Goal: Task Accomplishment & Management: Manage account settings

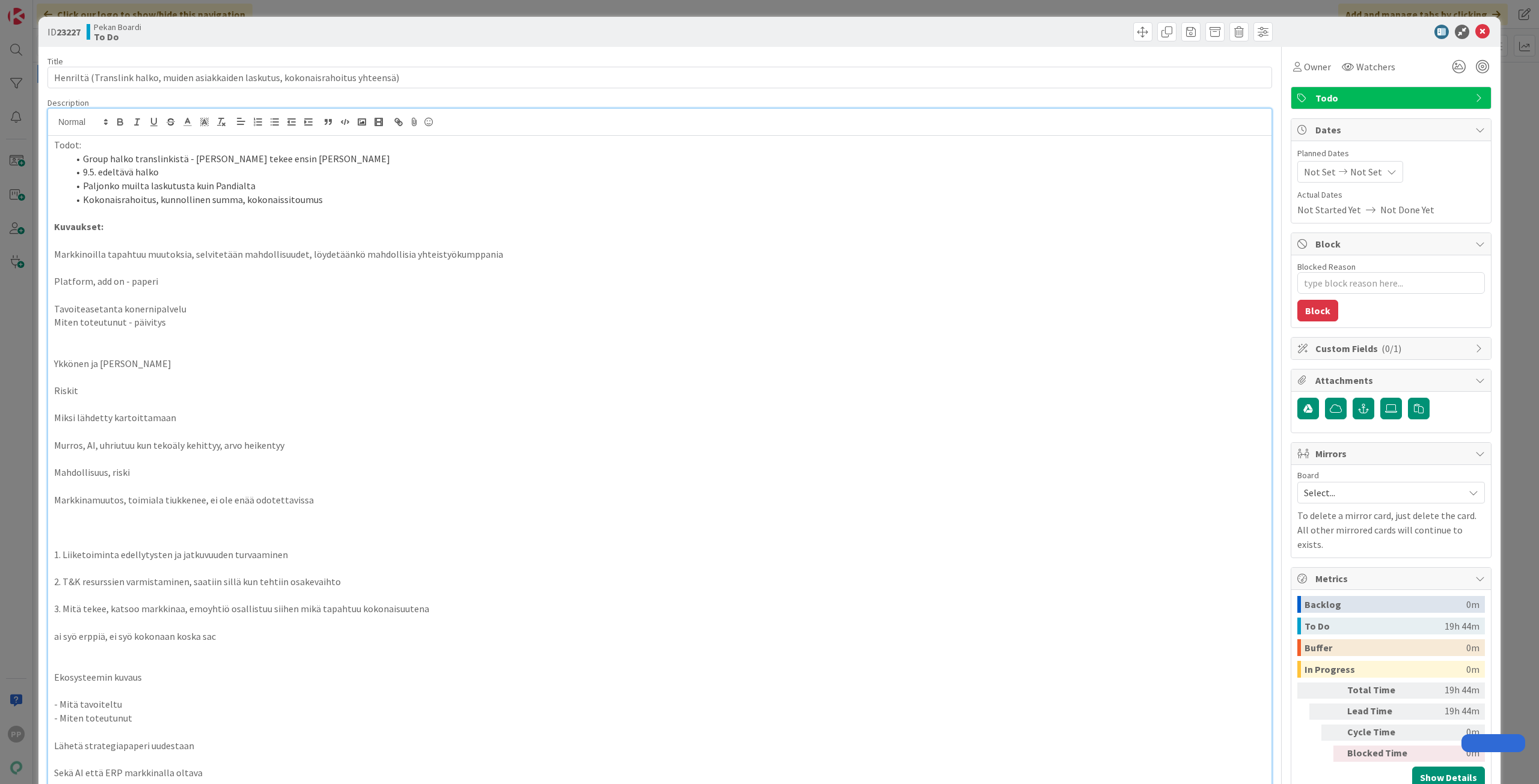
click at [201, 616] on p at bounding box center [660, 623] width 1211 height 14
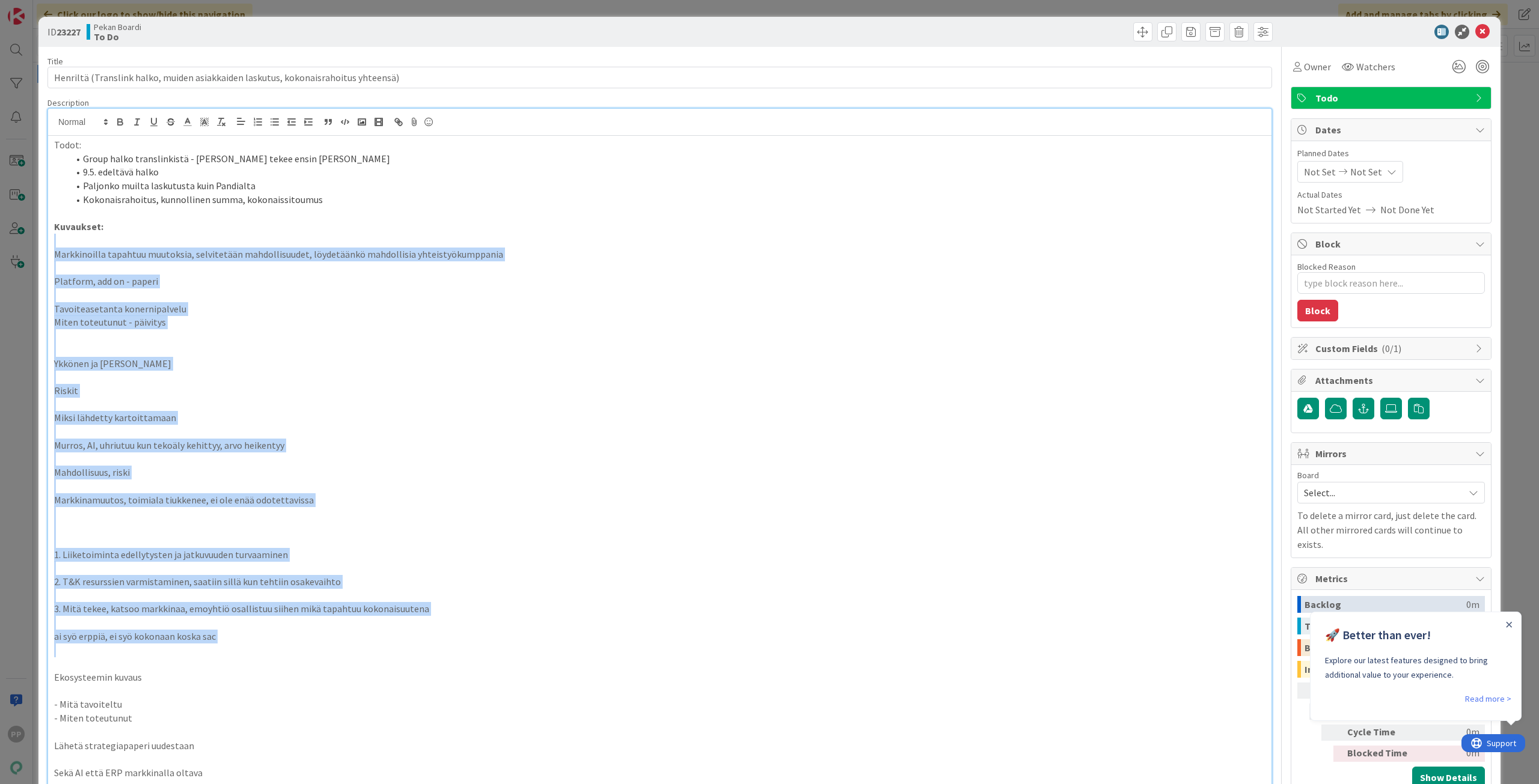
drag, startPoint x: 138, startPoint y: 244, endPoint x: 520, endPoint y: 649, distance: 556.7
click at [520, 649] on div "Todot: Group halko translinkistä - [PERSON_NAME] tekee ensin matskun 9.5. edelt…" at bounding box center [660, 498] width 1223 height 724
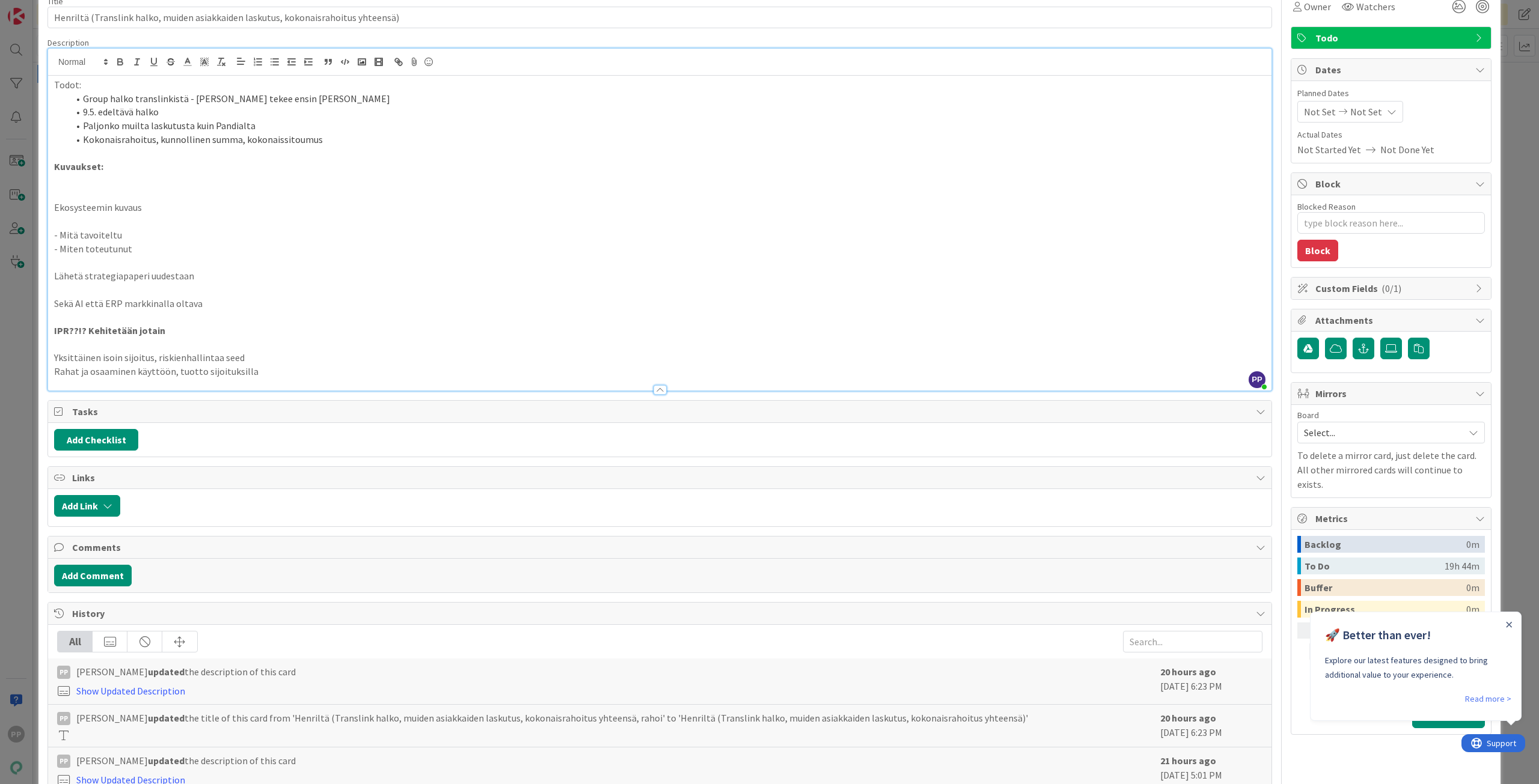
scroll to position [22, 0]
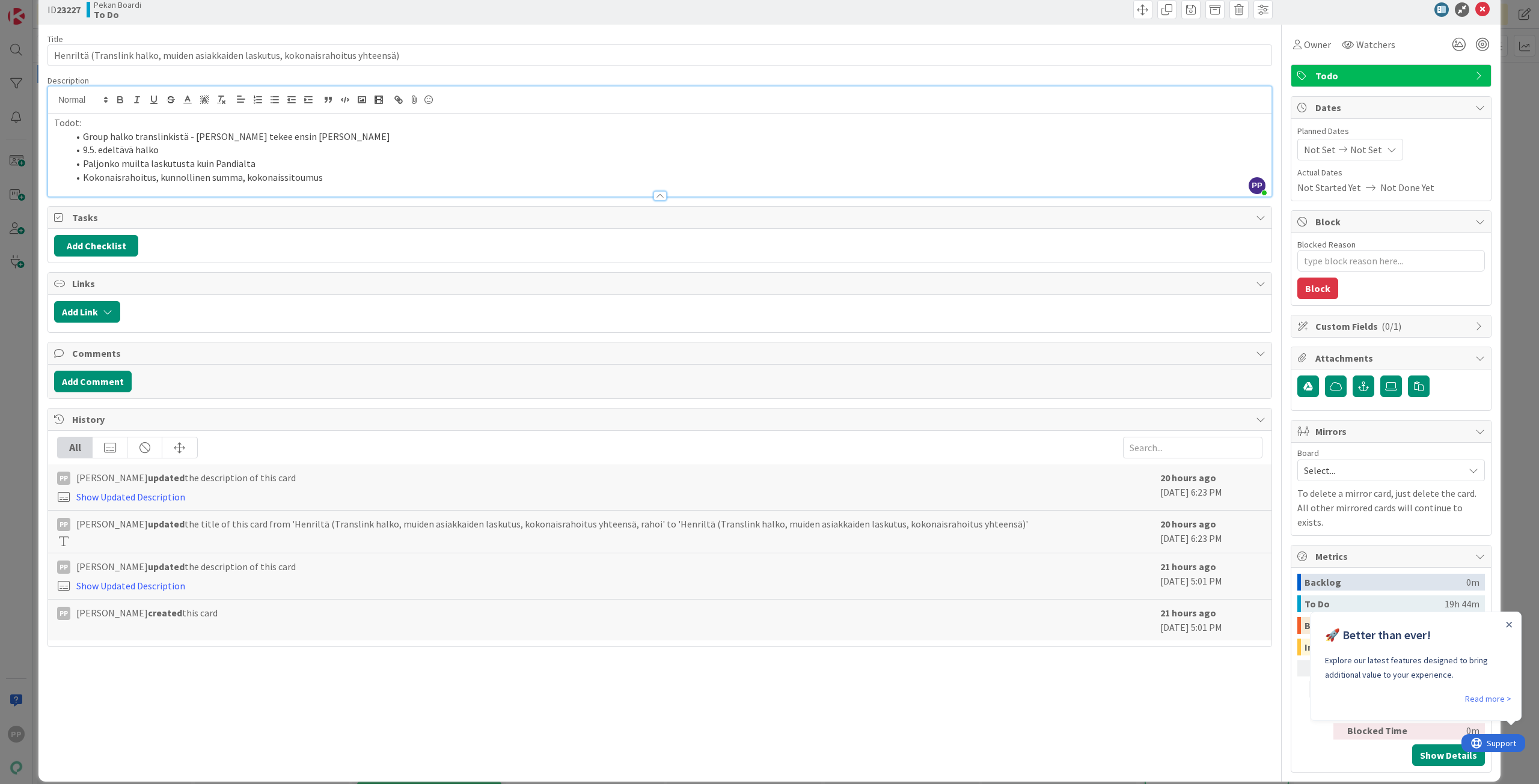
click at [186, 171] on li "Kokonaisrahoitus, kunnollinen summa, kokonaissitoumus" at bounding box center [667, 178] width 1197 height 14
click at [218, 177] on li "Kokonaisrahoitus, kunnollinen summa, kokonaissitoumus" at bounding box center [667, 178] width 1197 height 14
click at [238, 179] on li "Kokonaisrahoitus, kunnollinen summa, kokonaissitoumus" at bounding box center [667, 178] width 1197 height 14
drag, startPoint x: 294, startPoint y: 179, endPoint x: 325, endPoint y: 179, distance: 31.0
click at [295, 179] on li "Kokonaisrahoitus, kunnollinen summa, kokonaissitoumus" at bounding box center [667, 178] width 1197 height 14
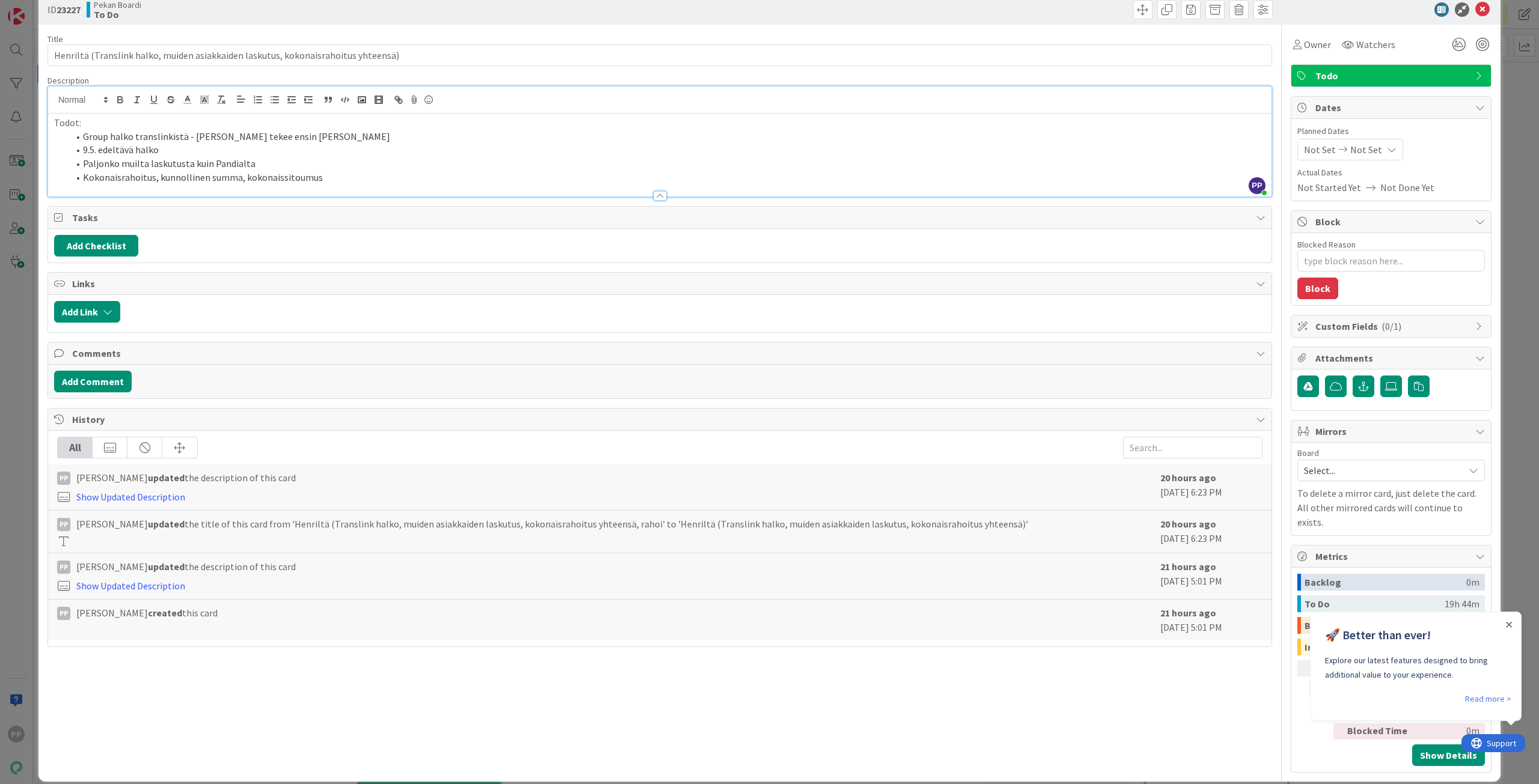
click at [326, 179] on li "Kokonaisrahoitus, kunnollinen summa, kokonaissitoumus" at bounding box center [667, 178] width 1197 height 14
click at [326, 179] on li "Kokonaisrahoitus, kunnollinen summa, kokonaissitoumus" at bounding box center [667, 178] width 1197 height 14
click at [327, 179] on li "Kokonaisrahoitus, kunnollinen summa, kokonaissitoumus" at bounding box center [667, 178] width 1197 height 14
click at [453, 80] on div "Description" at bounding box center [660, 80] width 1224 height 11
click at [446, 33] on div "Title 82 / 128" at bounding box center [660, 39] width 1224 height 11
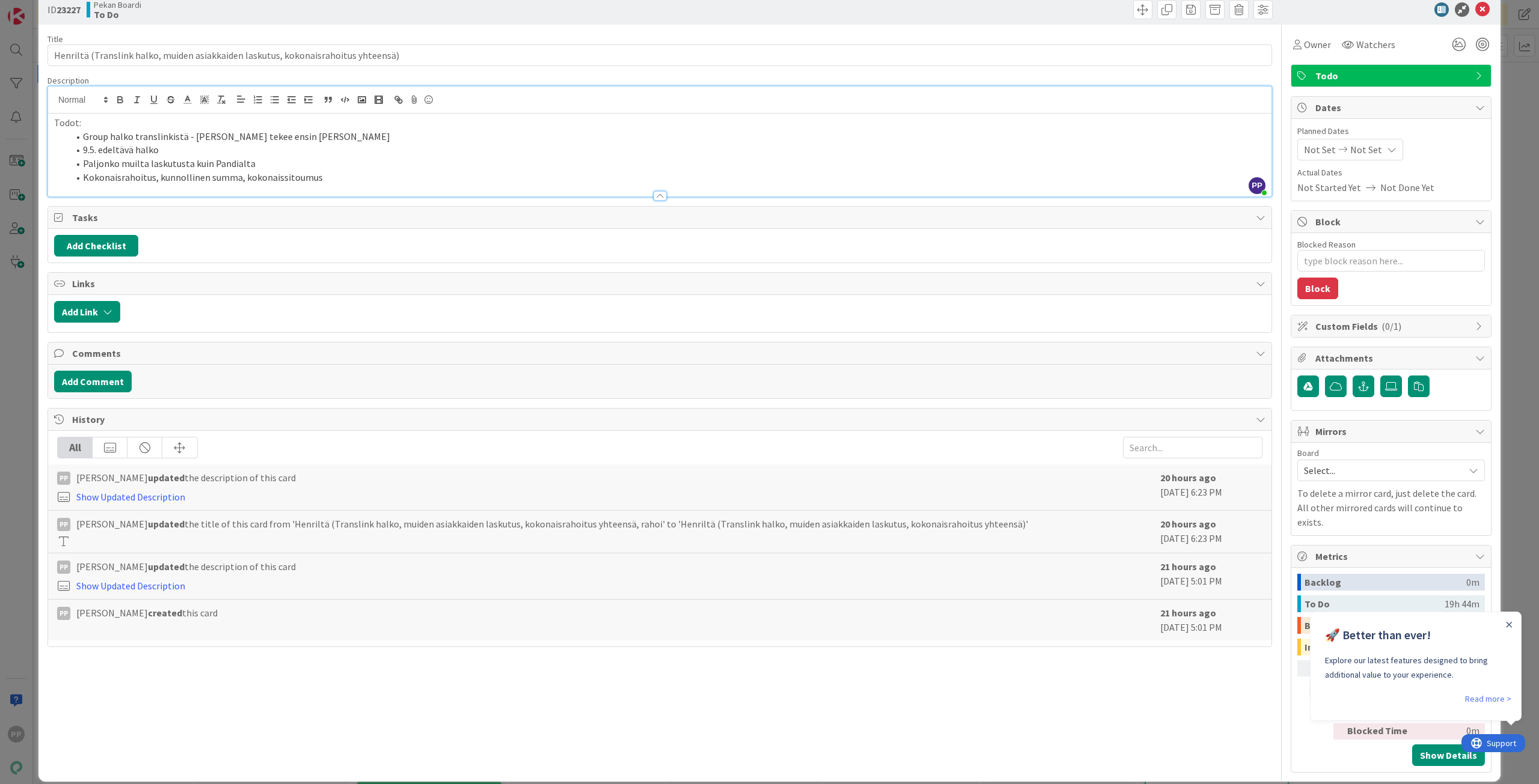
drag, startPoint x: 452, startPoint y: 5, endPoint x: 444, endPoint y: 17, distance: 14.4
click at [452, 4] on div "Pekan Boardi To Do" at bounding box center [372, 10] width 570 height 19
click at [27, 141] on div "ID 23227 Pekan Boardi To Do Title 82 / 128 Henriltä (Translink halko, muiden as…" at bounding box center [770, 392] width 1539 height 784
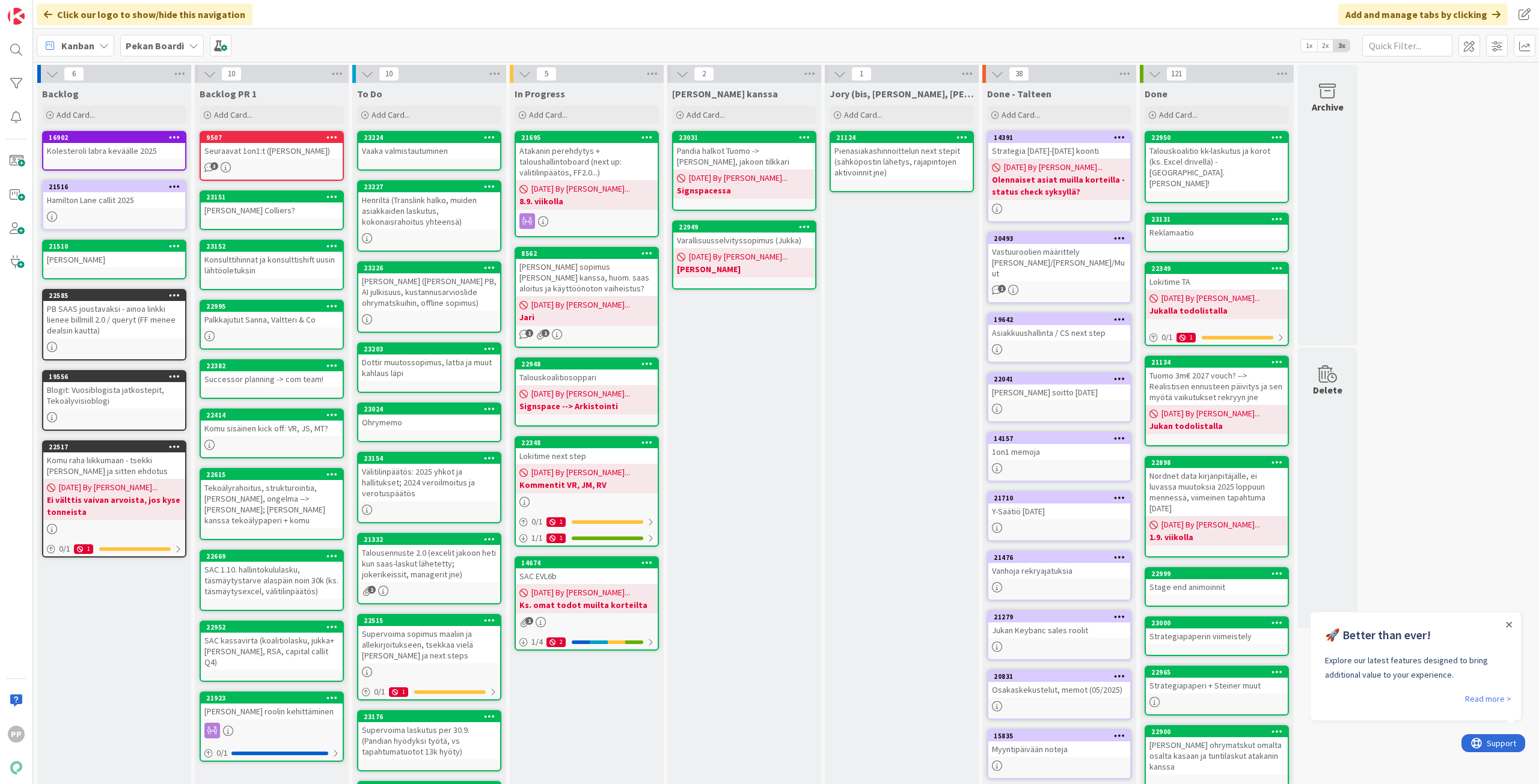
drag, startPoint x: 452, startPoint y: 46, endPoint x: 459, endPoint y: 46, distance: 7.0
click at [452, 46] on div "Kanban Pekan Boardi 1x 2x 3x" at bounding box center [786, 45] width 1506 height 33
click at [766, 451] on div "[PERSON_NAME] kanssa Add Card... 23031 Pandia halkot Tuomo -> [PERSON_NAME], ja…" at bounding box center [744, 493] width 154 height 821
click at [901, 450] on div "Jory (bis, [PERSON_NAME], [PERSON_NAME]) Add Card... 21124 Pienasiakashinnoitte…" at bounding box center [902, 493] width 154 height 821
click at [913, 446] on div "Jory (bis, [PERSON_NAME], [PERSON_NAME]) Add Card... 21124 Pienasiakashinnoitte…" at bounding box center [902, 493] width 154 height 821
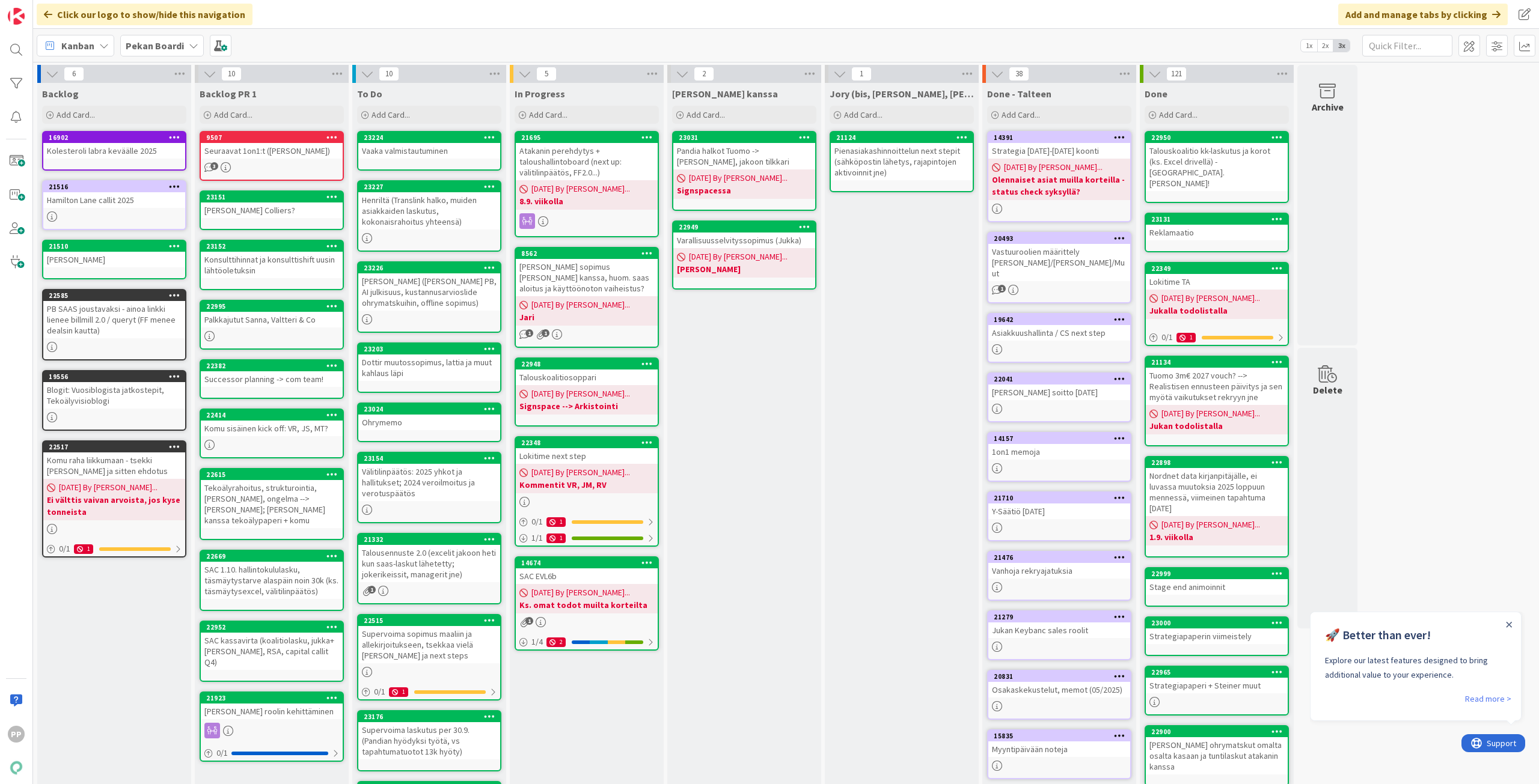
click at [913, 446] on div "Jory (bis, [PERSON_NAME], [PERSON_NAME]) Add Card... 21124 Pienasiakashinnoitte…" at bounding box center [902, 493] width 154 height 821
click at [757, 453] on div "[PERSON_NAME] kanssa Add Card... 23031 Pandia halkot Tuomo -> [PERSON_NAME], ja…" at bounding box center [744, 493] width 154 height 821
click at [758, 452] on div "[PERSON_NAME] kanssa Add Card... 23031 Pandia halkot Tuomo -> [PERSON_NAME], ja…" at bounding box center [744, 493] width 154 height 821
click at [744, 451] on div "[PERSON_NAME] kanssa Add Card... 23031 Pandia halkot Tuomo -> [PERSON_NAME], ja…" at bounding box center [744, 493] width 154 height 821
click at [746, 497] on div "[PERSON_NAME] kanssa Add Card... 23031 Pandia halkot Tuomo -> [PERSON_NAME], ja…" at bounding box center [744, 493] width 154 height 821
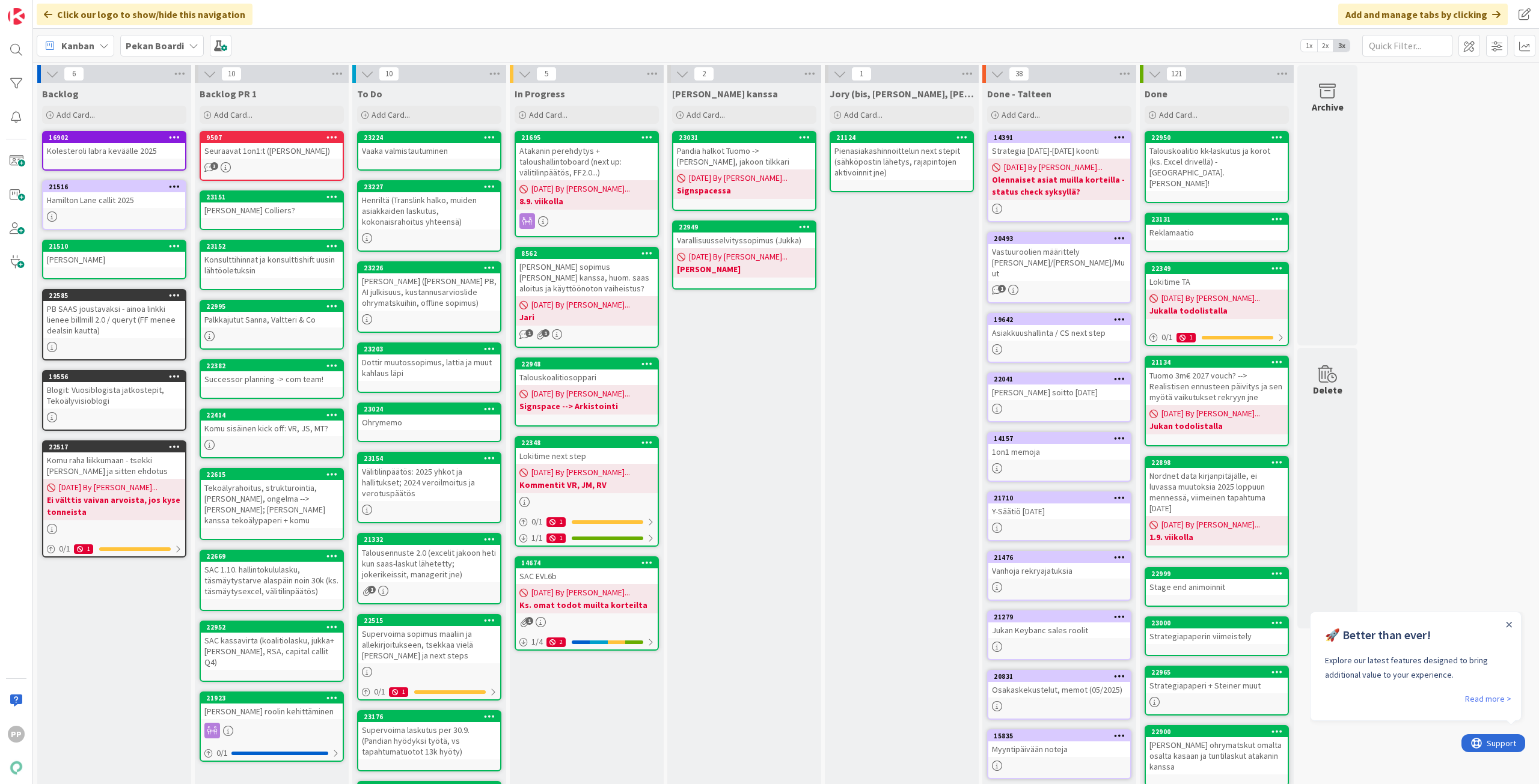
click at [940, 482] on div "Jory (bis, [PERSON_NAME], [PERSON_NAME]) Add Card... 21124 Pienasiakashinnoitte…" at bounding box center [902, 493] width 154 height 821
click at [759, 482] on div "[PERSON_NAME] kanssa Add Card... 23031 Pandia halkot Tuomo -> [PERSON_NAME], ja…" at bounding box center [744, 493] width 154 height 821
click at [749, 464] on div "[PERSON_NAME] kanssa Add Card... 23031 Pandia halkot Tuomo -> [PERSON_NAME], ja…" at bounding box center [744, 493] width 154 height 821
click at [888, 471] on div "Jory (bis, [PERSON_NAME], [PERSON_NAME]) Add Card... 21124 Pienasiakashinnoitte…" at bounding box center [902, 493] width 154 height 821
click at [889, 470] on div "Jory (bis, [PERSON_NAME], [PERSON_NAME]) Add Card... 21124 Pienasiakashinnoitte…" at bounding box center [902, 493] width 154 height 821
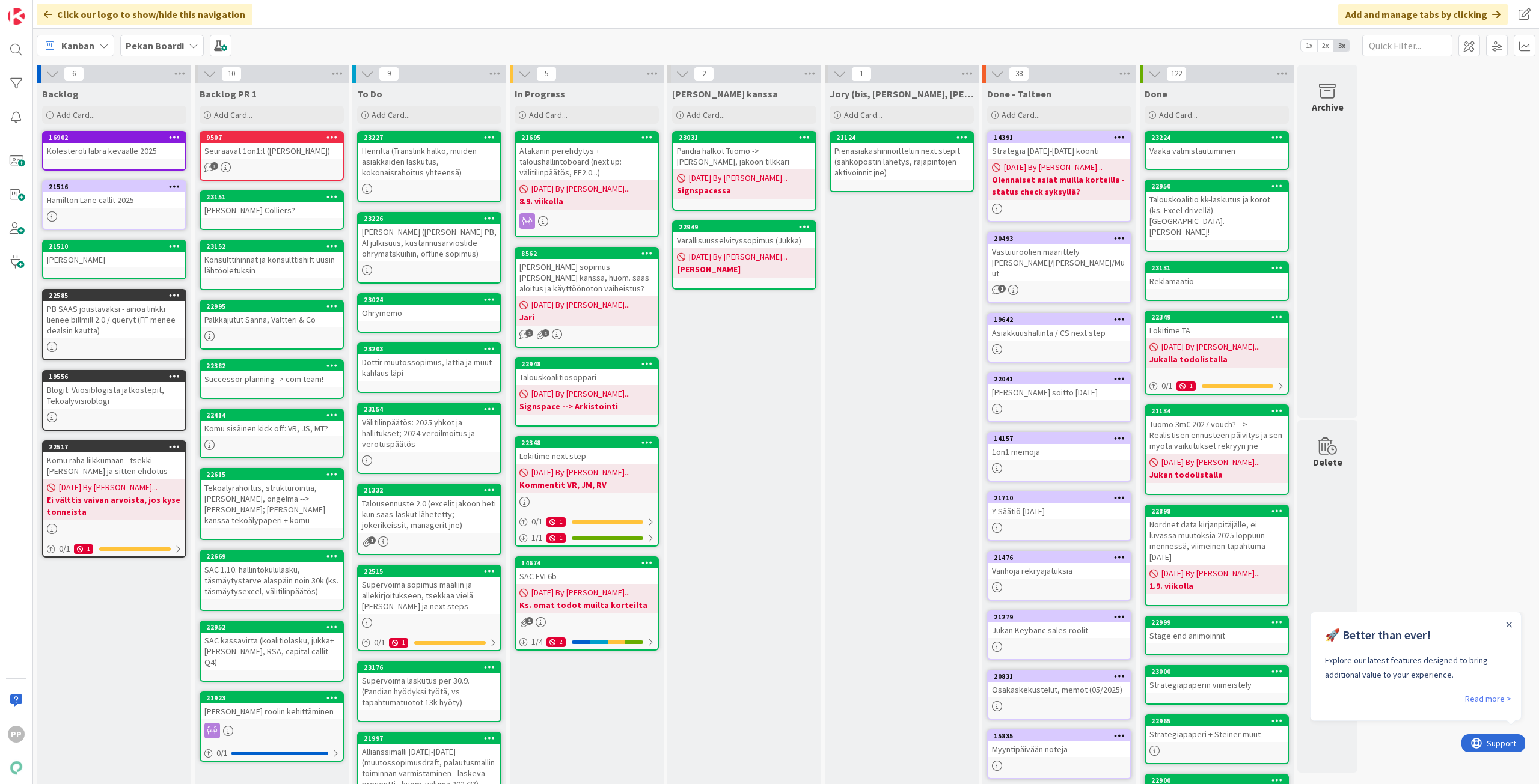
click at [581, 166] on div "Atakanin perehdytys + taloushallintoboard (next up: välitilinpäätös, FF2.0...)" at bounding box center [586, 162] width 142 height 37
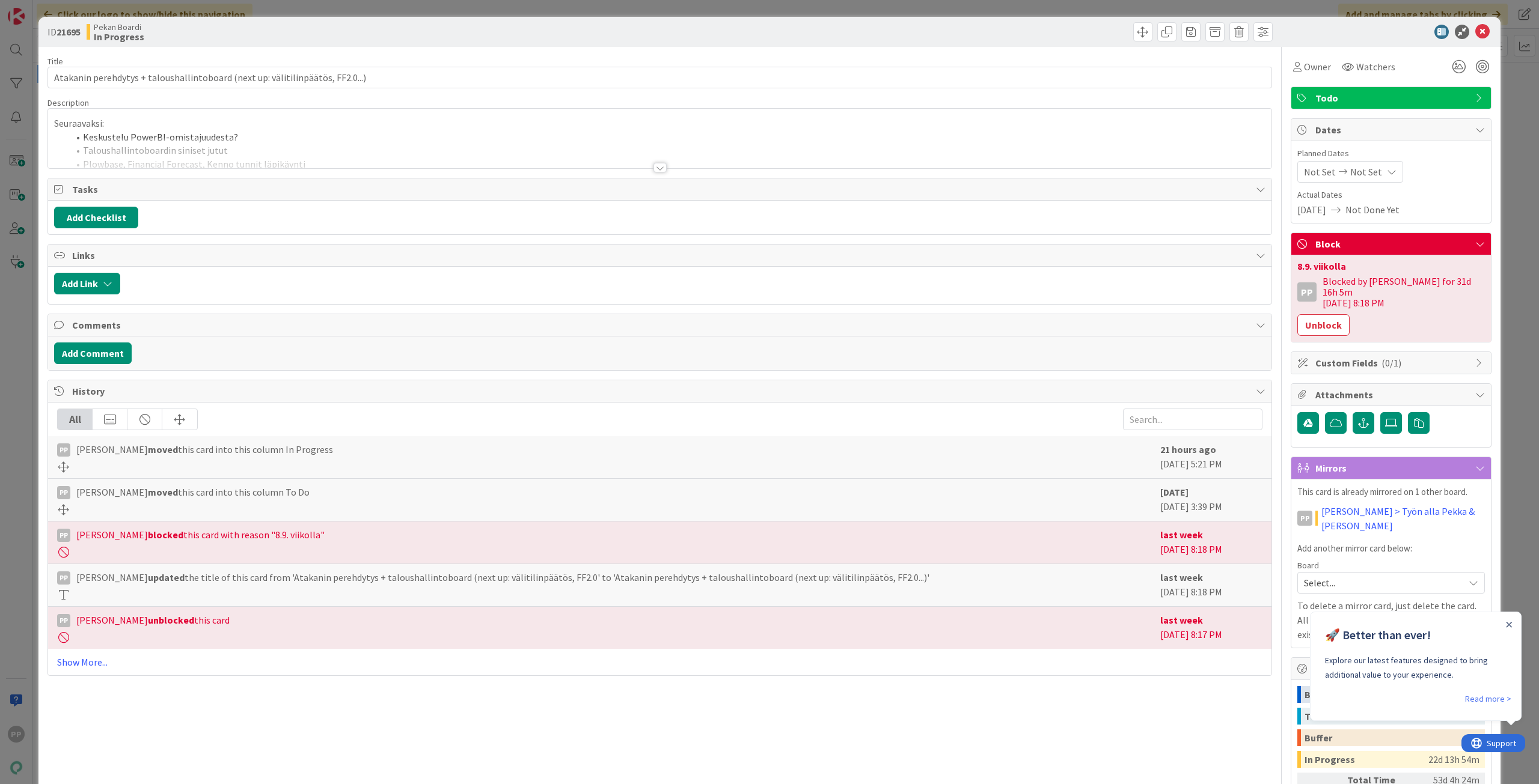
click at [206, 148] on div at bounding box center [660, 153] width 1223 height 31
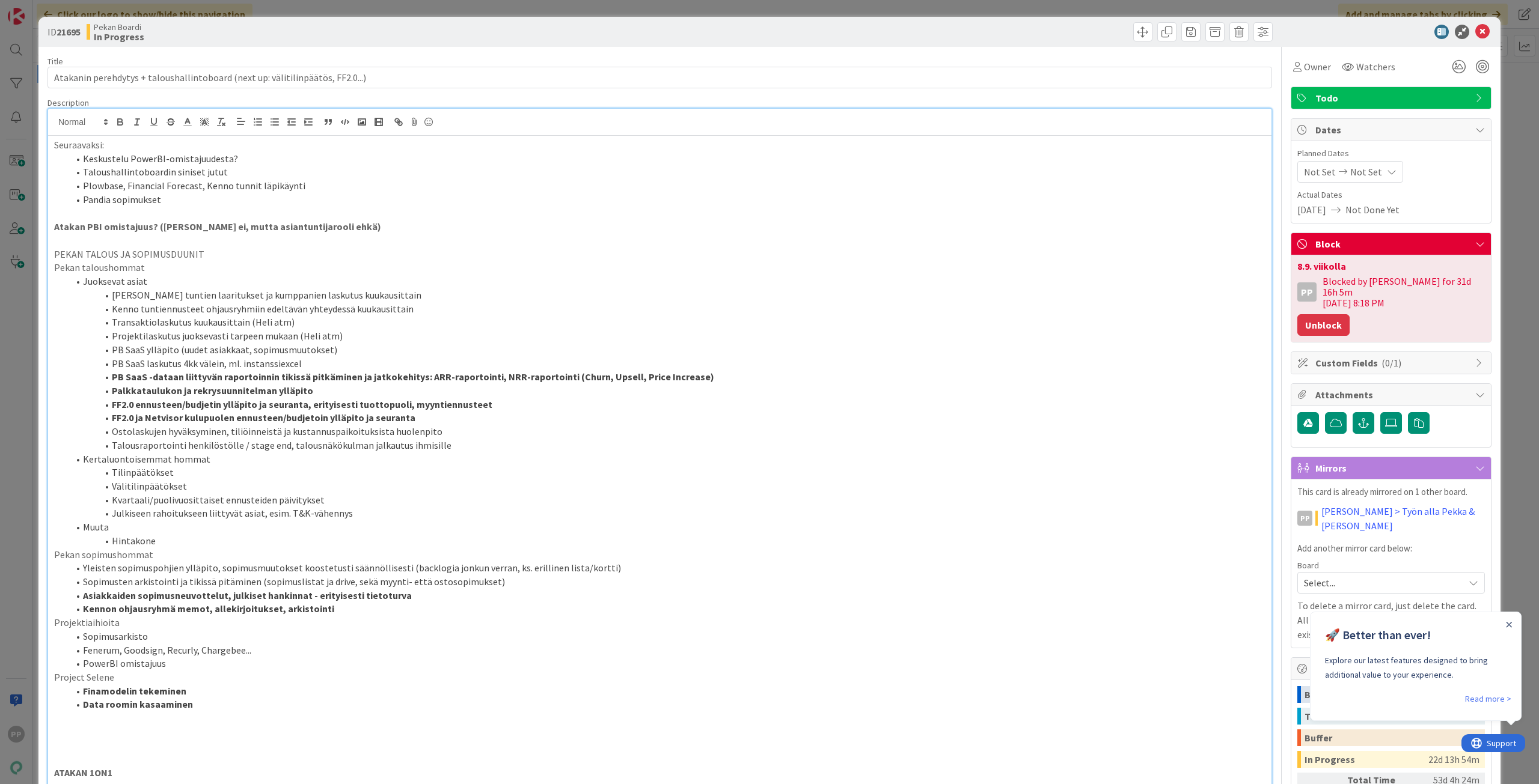
click at [1311, 314] on button "Unblock" at bounding box center [1323, 325] width 52 height 22
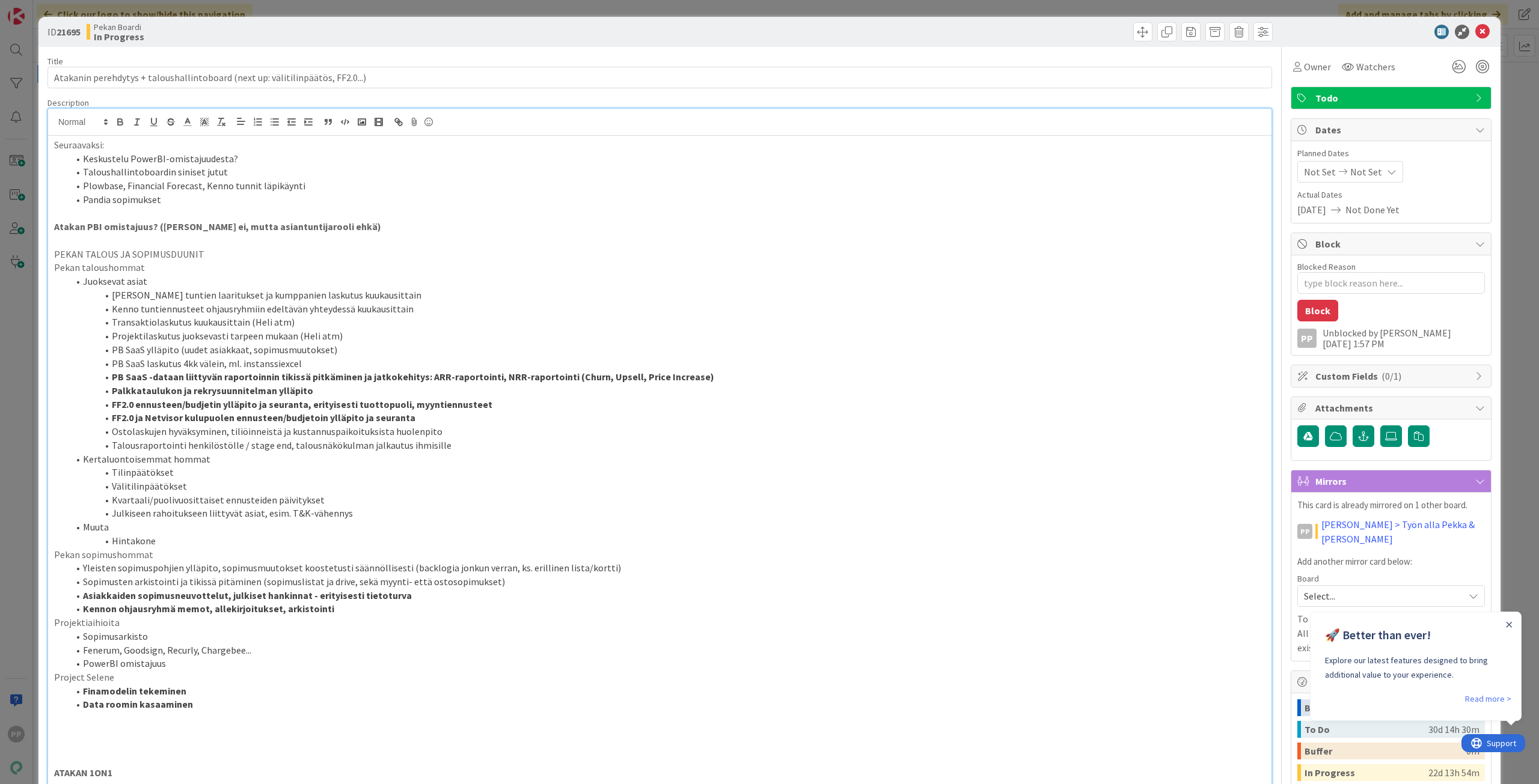
type textarea "x"
click at [166, 301] on li "[PERSON_NAME] tuntien laaritukset ja kumppanien laskutus kuukausittain" at bounding box center [667, 295] width 1197 height 14
drag, startPoint x: 228, startPoint y: 78, endPoint x: 1052, endPoint y: 148, distance: 827.0
type input "Atakanin perehdytys + taloushallintoboard"
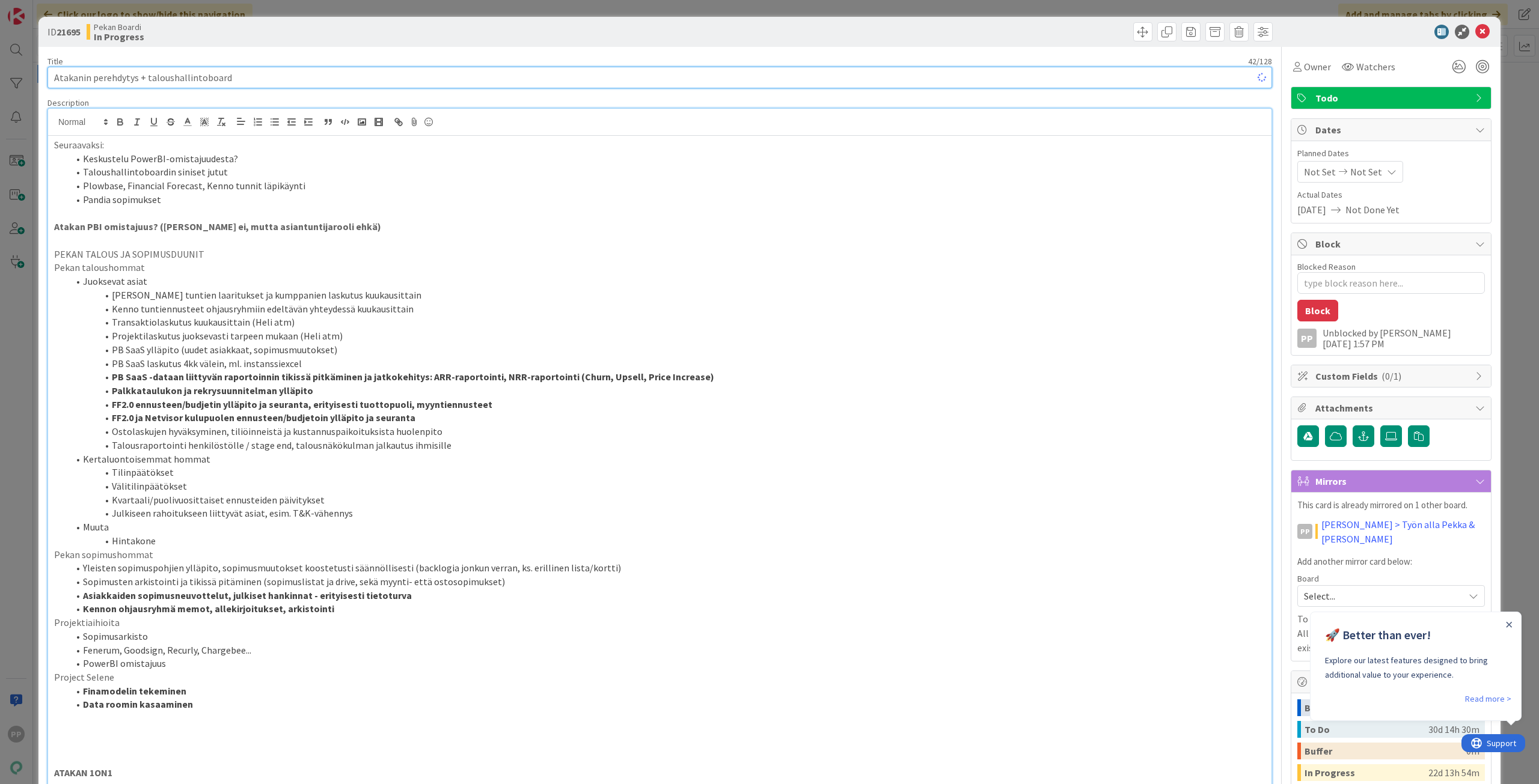
type textarea "x"
type input "Atakanin perehdytys + taloushallintoboard"
click at [291, 209] on p at bounding box center [660, 214] width 1211 height 14
click at [288, 209] on p at bounding box center [660, 214] width 1211 height 14
click at [1362, 284] on textarea "Blocked Reason" at bounding box center [1391, 283] width 188 height 22
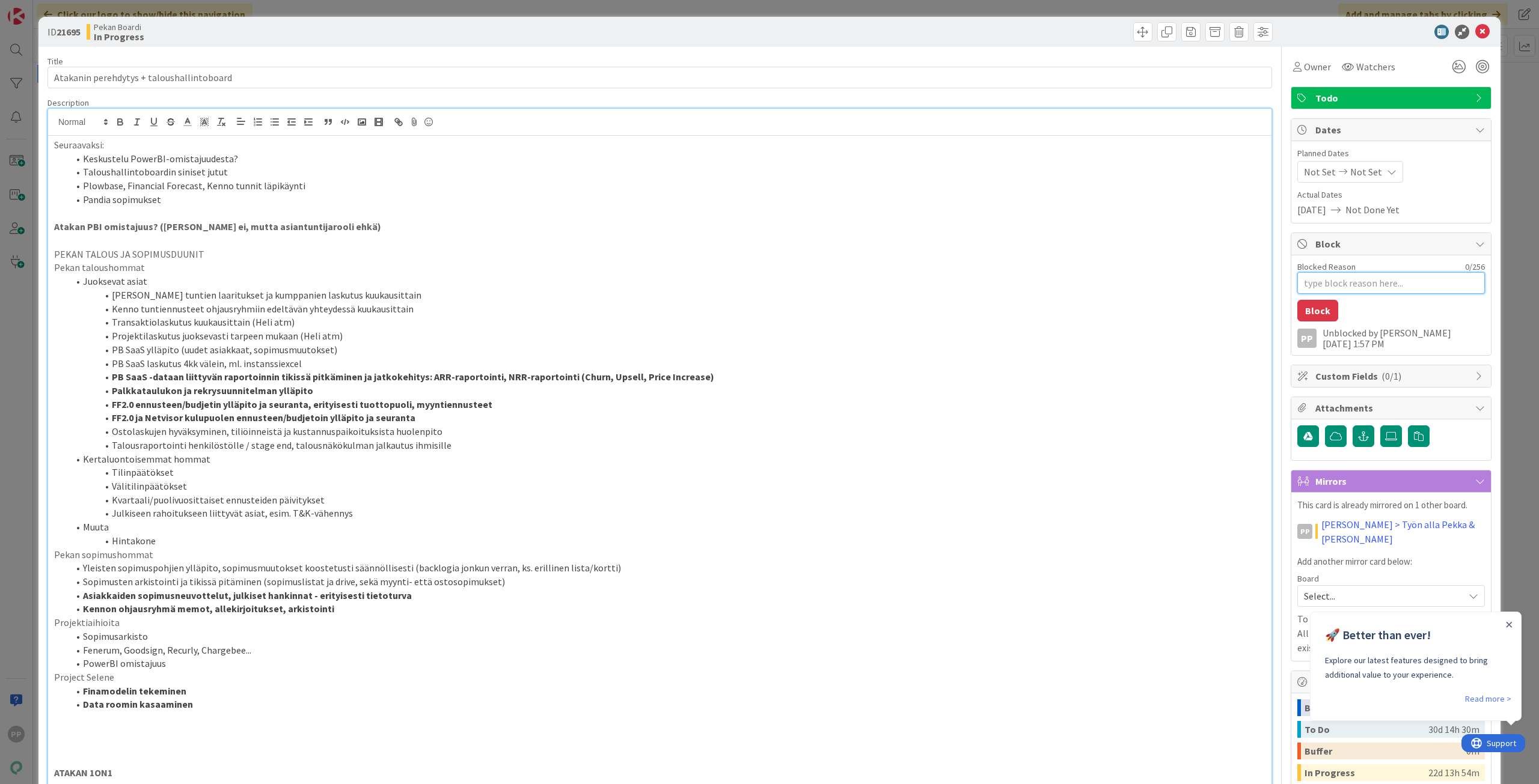
click at [1336, 284] on textarea "Blocked Reason" at bounding box center [1391, 283] width 188 height 22
click at [1333, 284] on textarea "Blocked Reason" at bounding box center [1391, 283] width 188 height 22
type textarea "x"
type textarea "E"
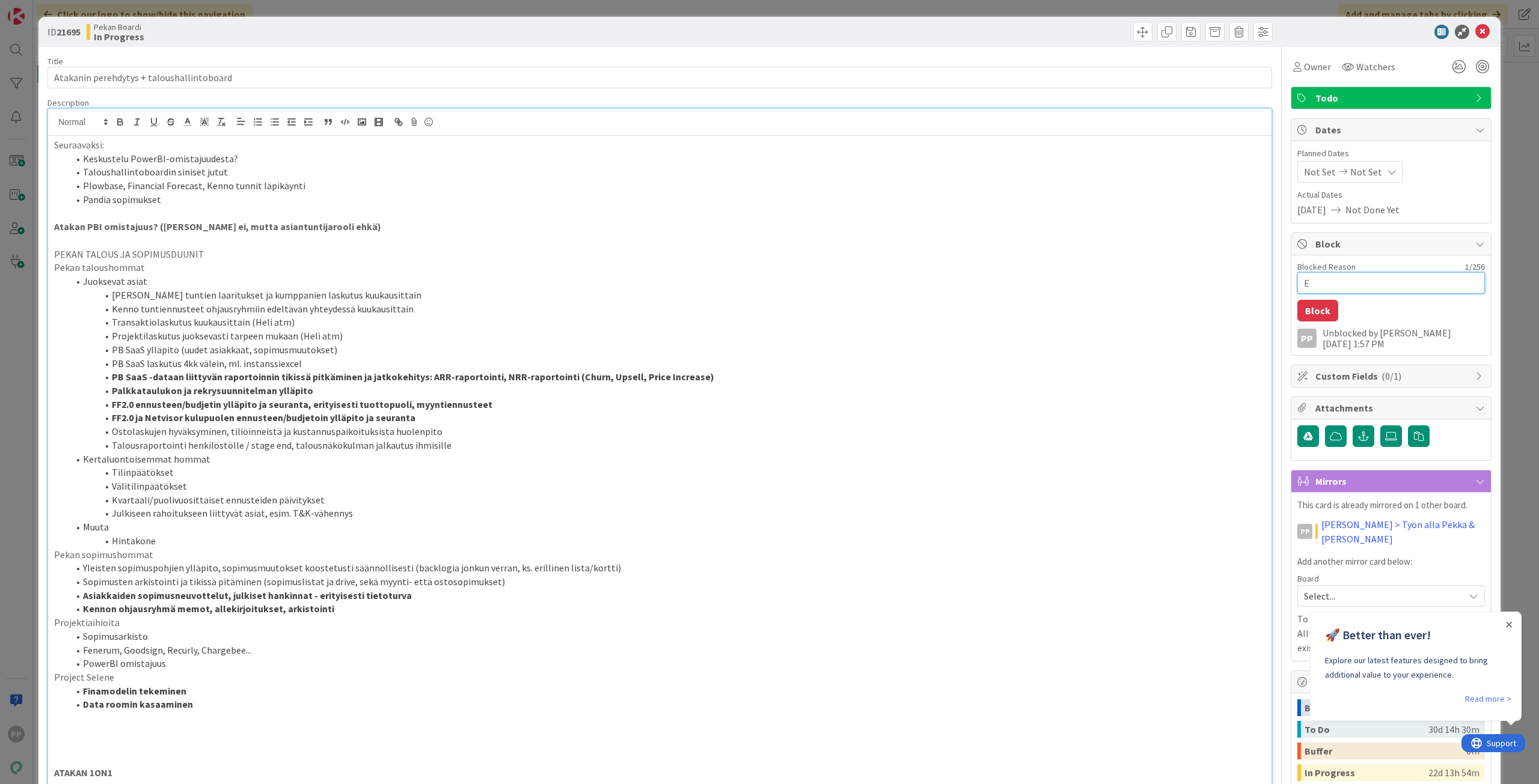
type textarea "x"
type textarea "Et"
type textarea "x"
type textarea "Ete"
type textarea "x"
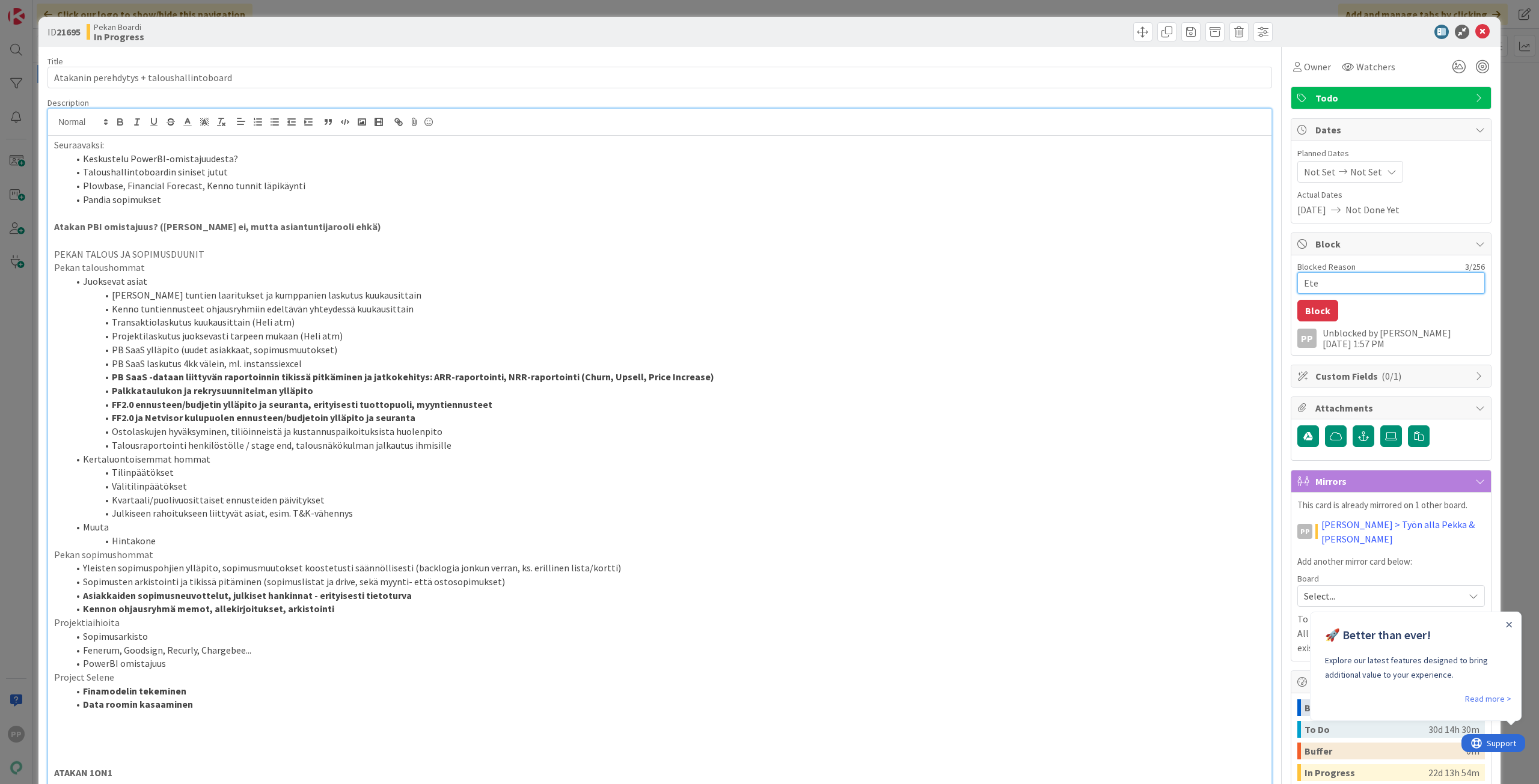
type textarea "Eten"
type textarea "x"
type textarea "Etene"
type textarea "x"
type textarea "Etenee"
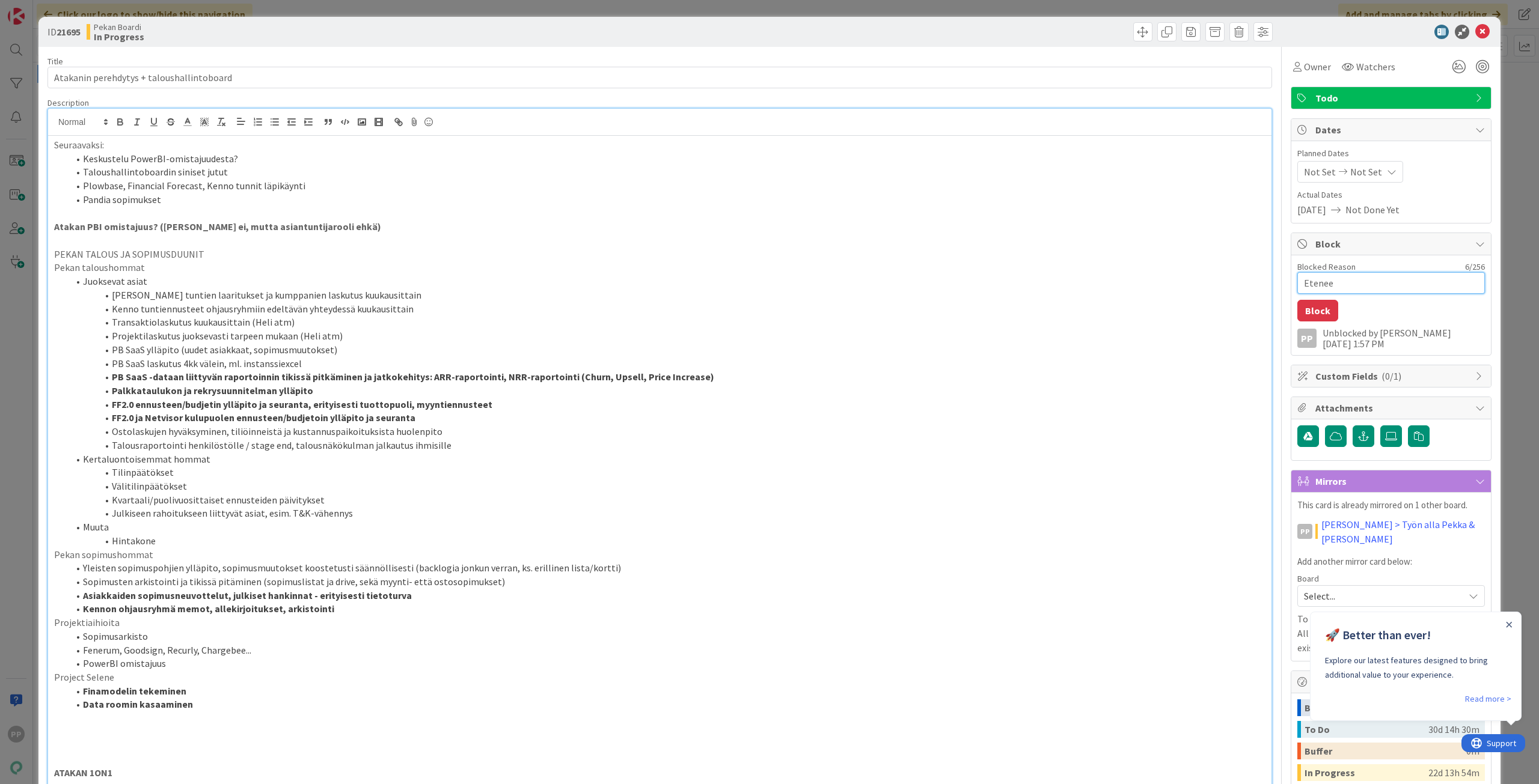
type textarea "x"
type textarea "Etenee"
type textarea "x"
type textarea "Etenee o"
type textarea "x"
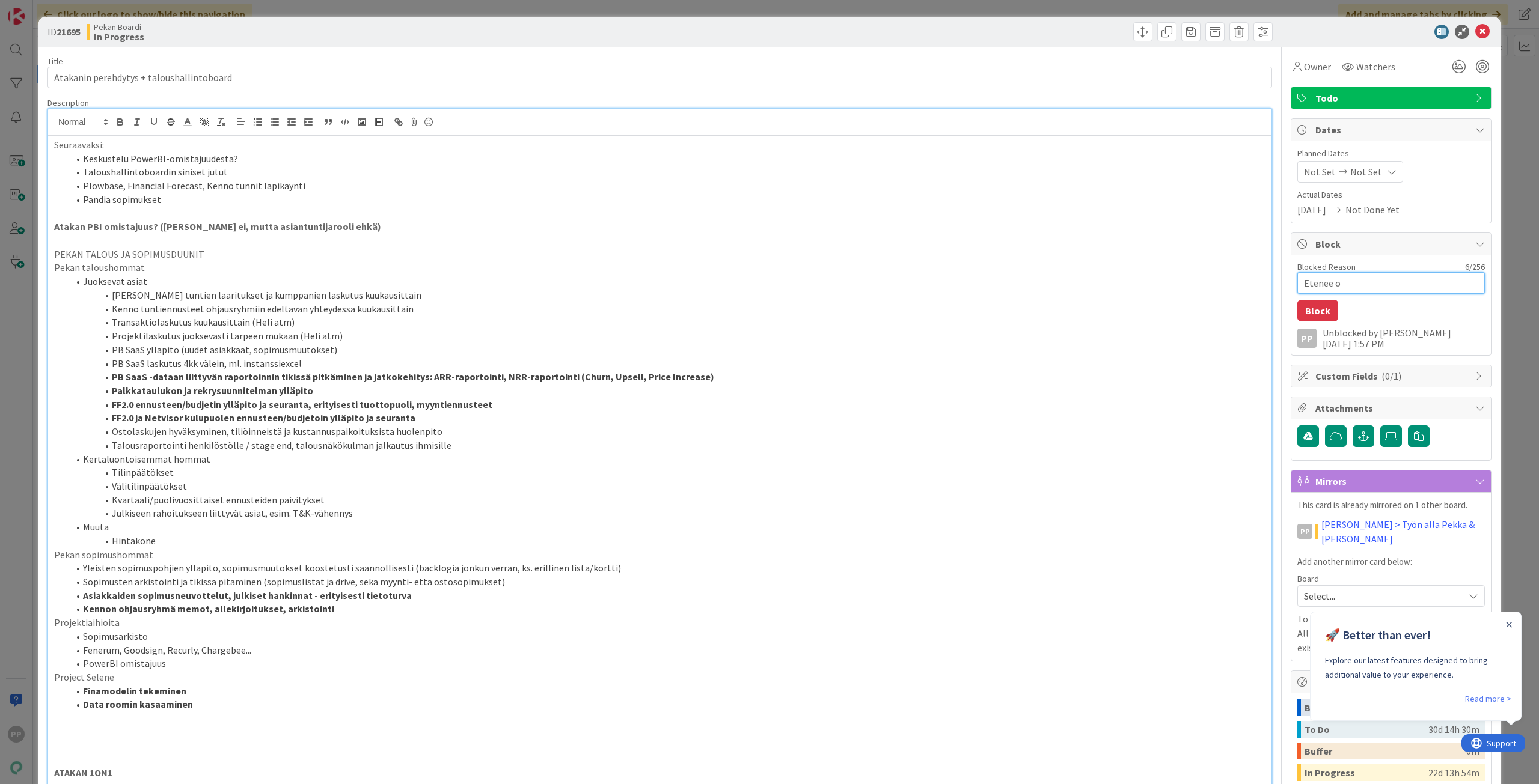
type textarea "Etenee om"
type textarea "x"
type textarea "Etenee oma"
type textarea "x"
type textarea "Etenee omal"
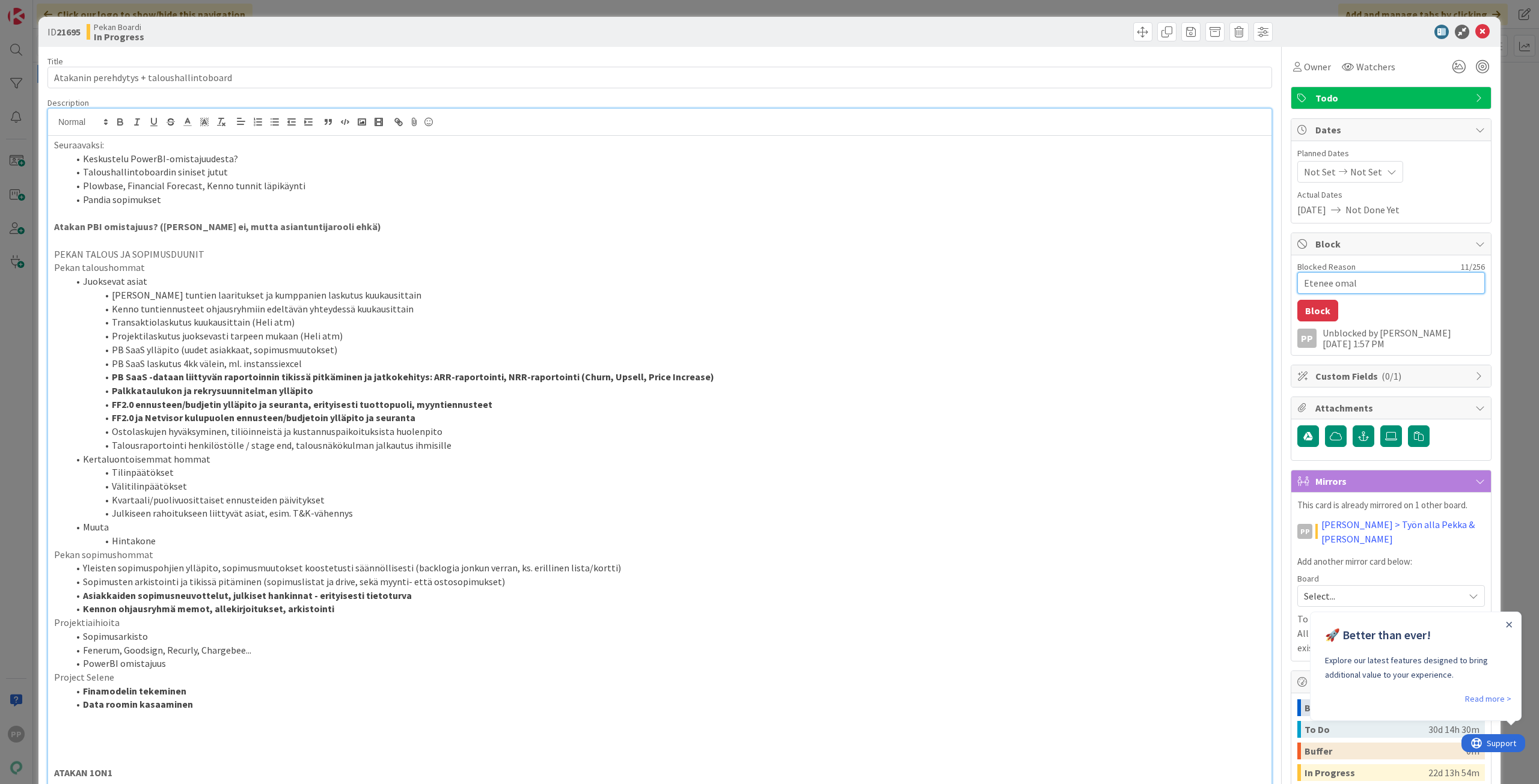
type textarea "x"
type textarea "Etenee omall"
type textarea "x"
type textarea "Etenee omalla"
type textarea "x"
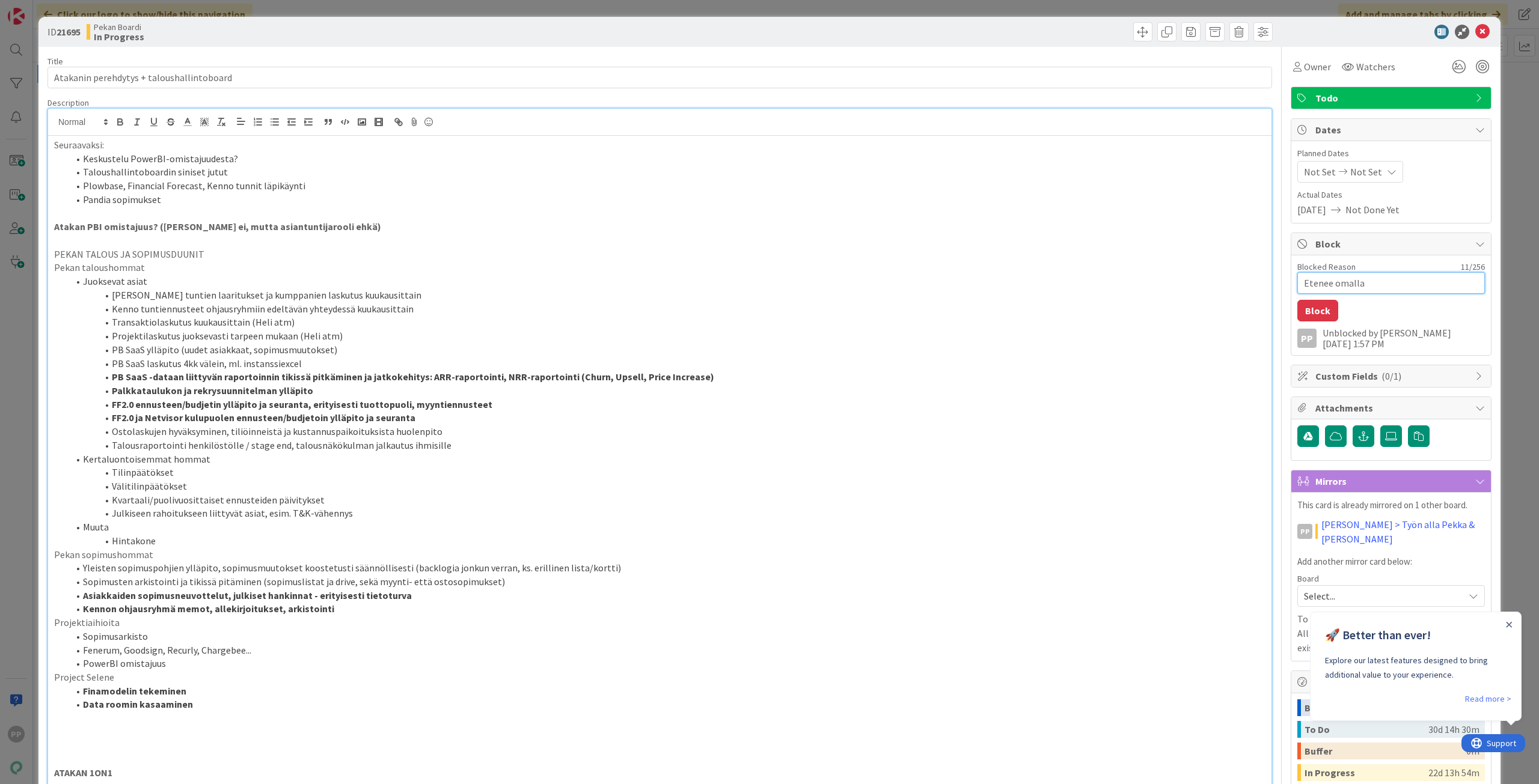
type textarea "Etenee omalla"
type textarea "x"
type textarea "Etenee omalla p"
type textarea "x"
type textarea "Etenee omalla pa"
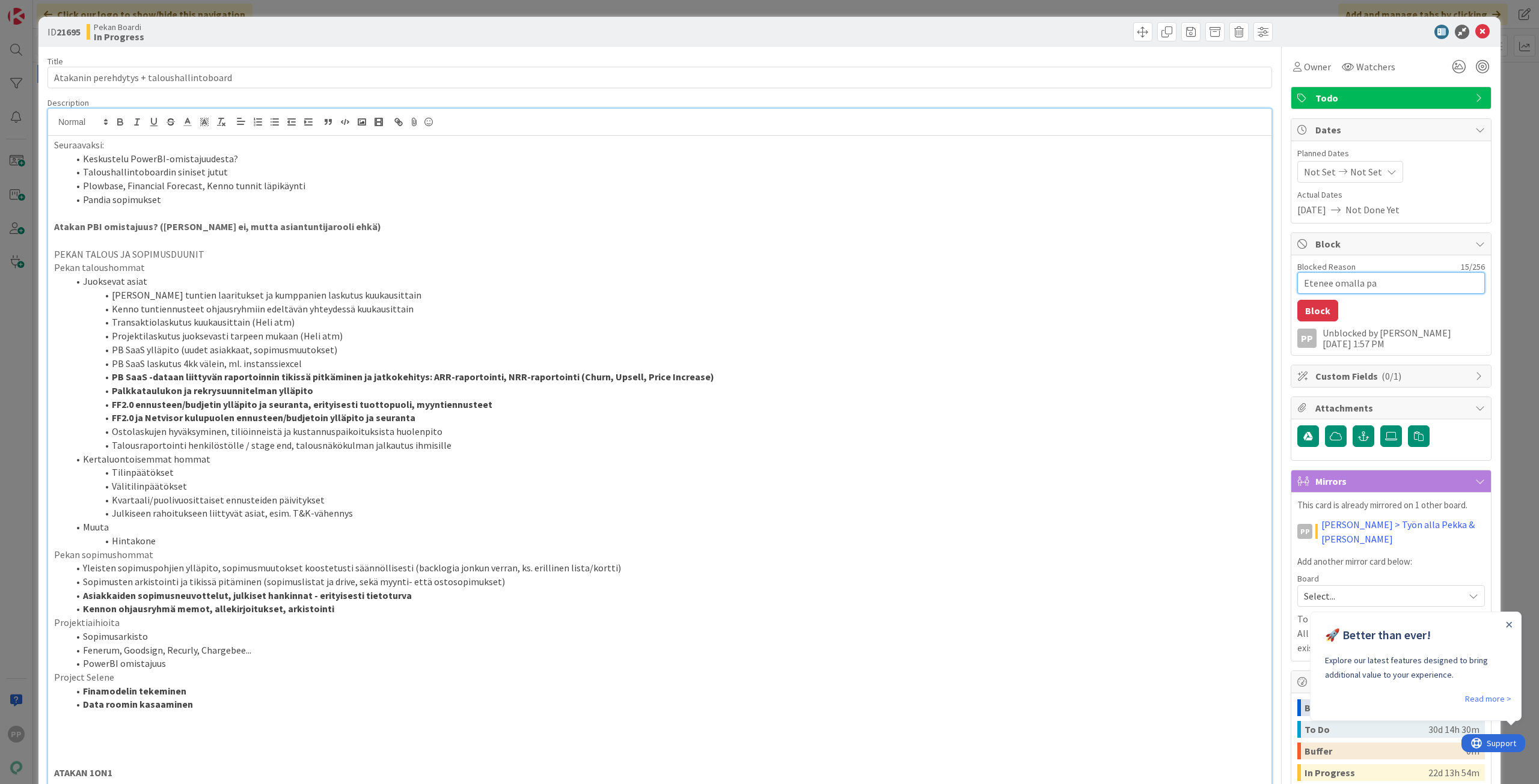
type textarea "x"
type textarea "Etenee omalla pai"
type textarea "x"
type textarea "Etenee omalla pain"
type textarea "x"
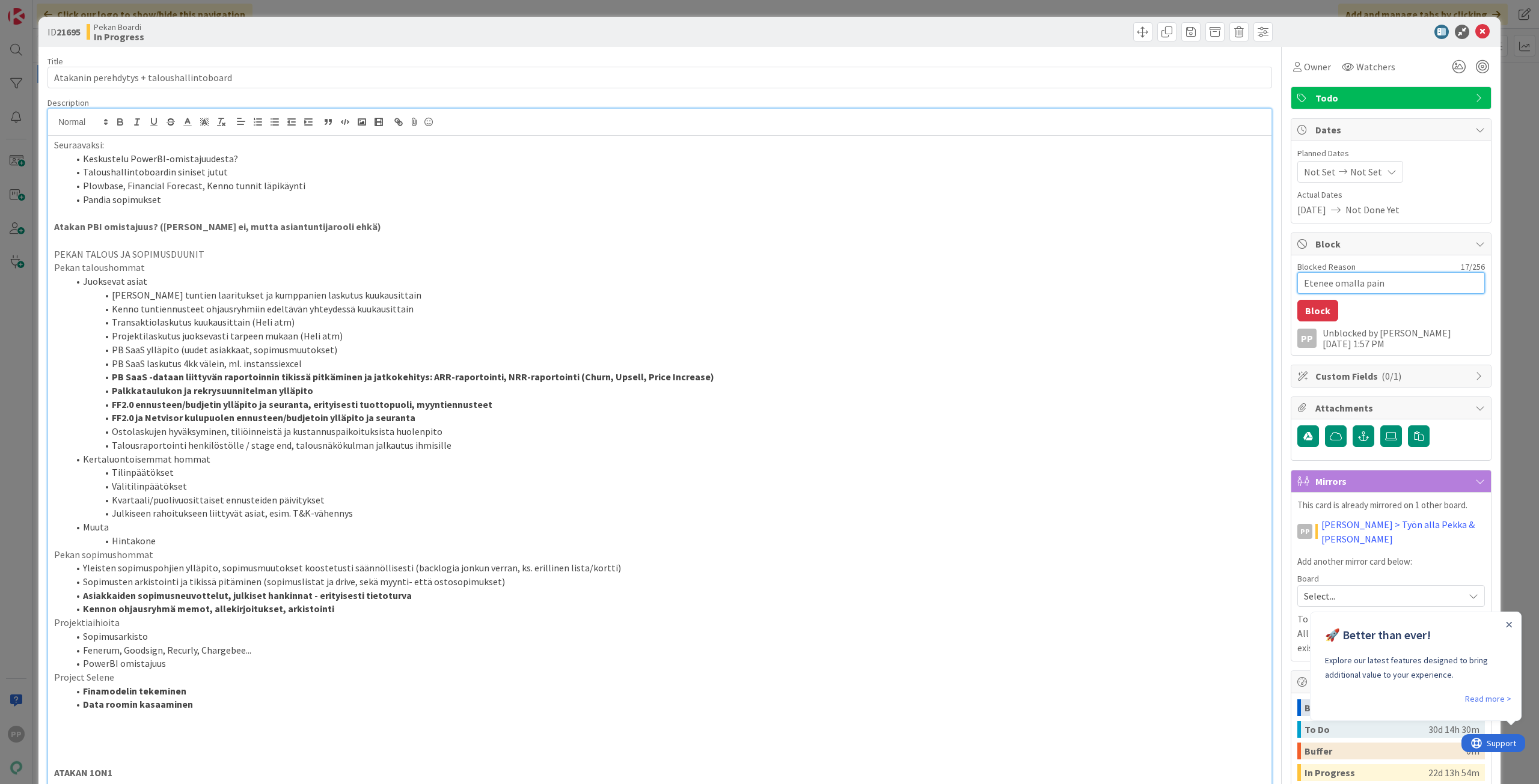
type textarea "Etenee omalla paino"
type textarea "x"
type textarea "Etenee omalla painol"
type textarea "x"
type textarea "Etenee omalla painoll"
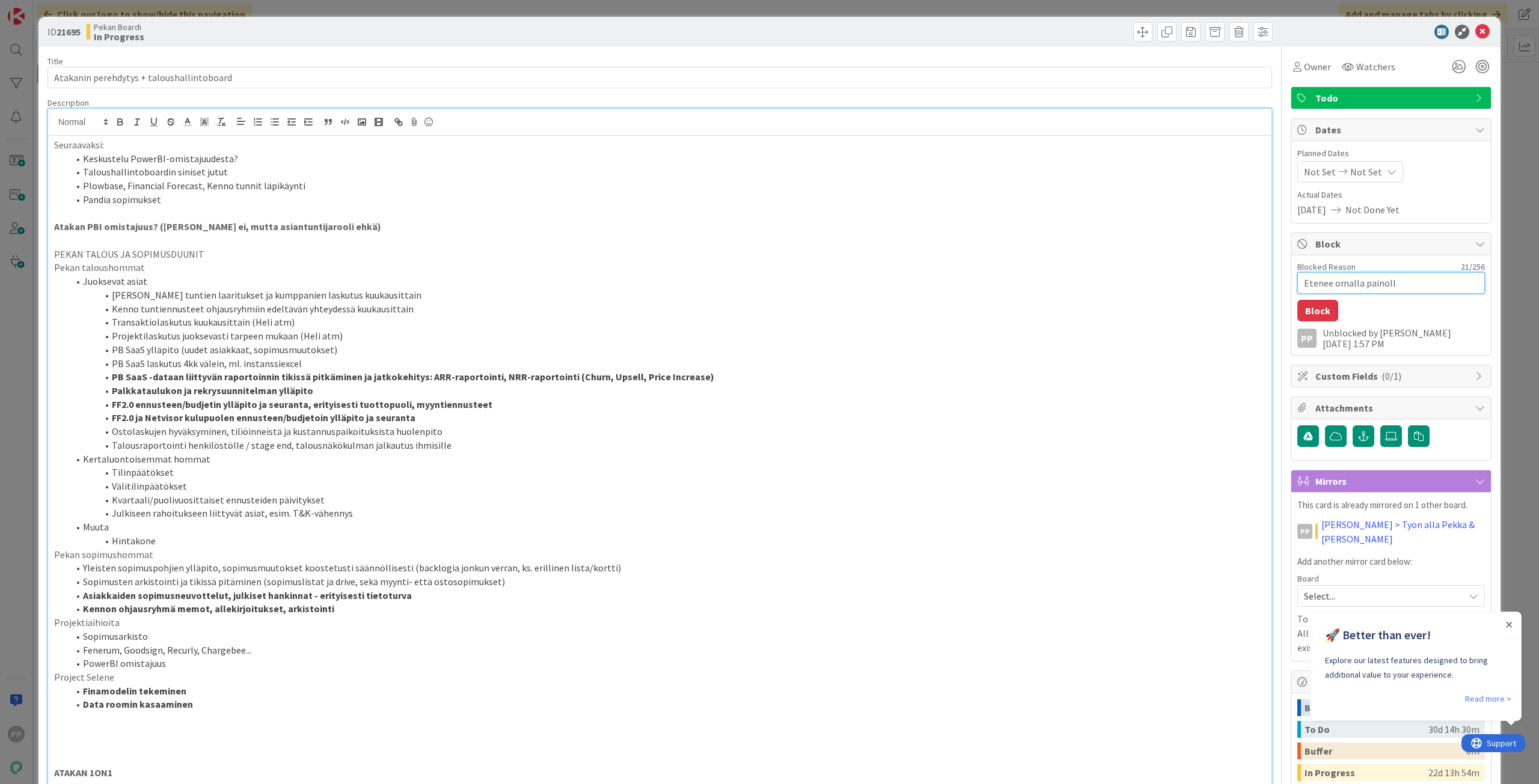
type textarea "x"
type textarea "Etenee omalla painolla"
type textarea "x"
type textarea "Etenee omalla painollaa"
type textarea "x"
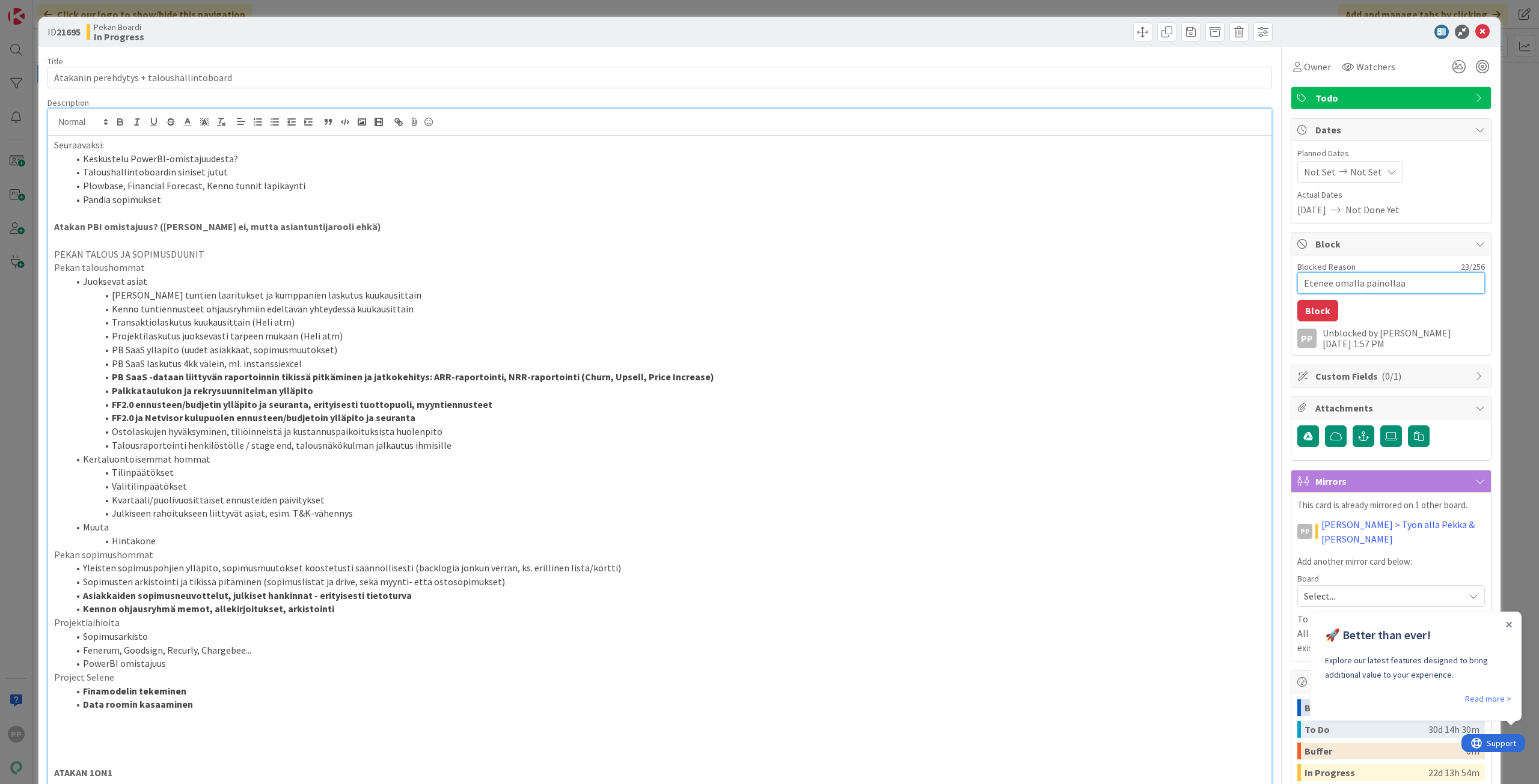
type textarea "Etenee omalla painollaan"
type textarea "x"
type textarea "Etenee omalla painollaan"
type textarea "x"
type textarea "Etenee omalla painollaan -"
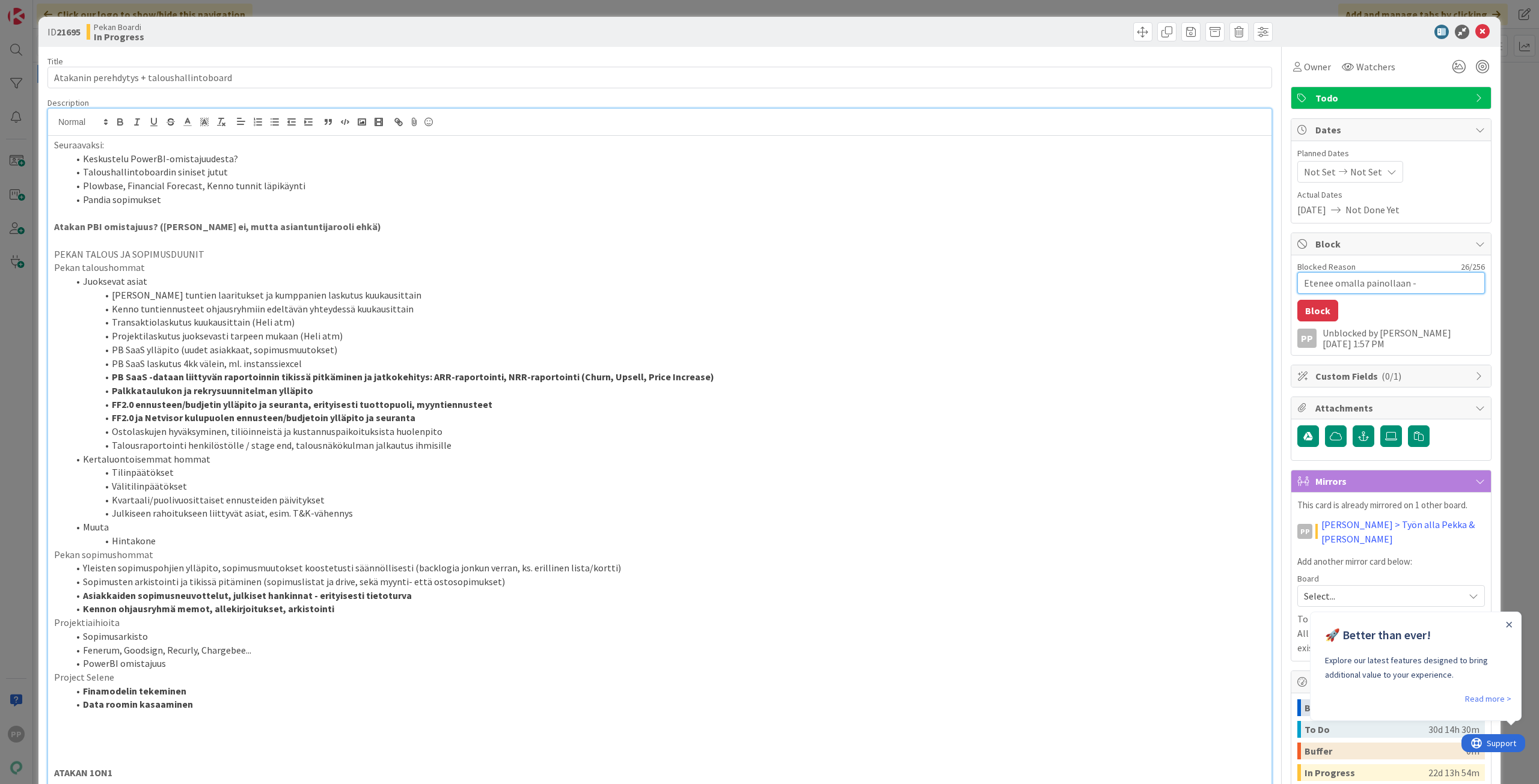
type textarea "x"
type textarea "Etenee omalla painollaan -"
type textarea "x"
type textarea "Etenee omalla painollaan - p"
type textarea "x"
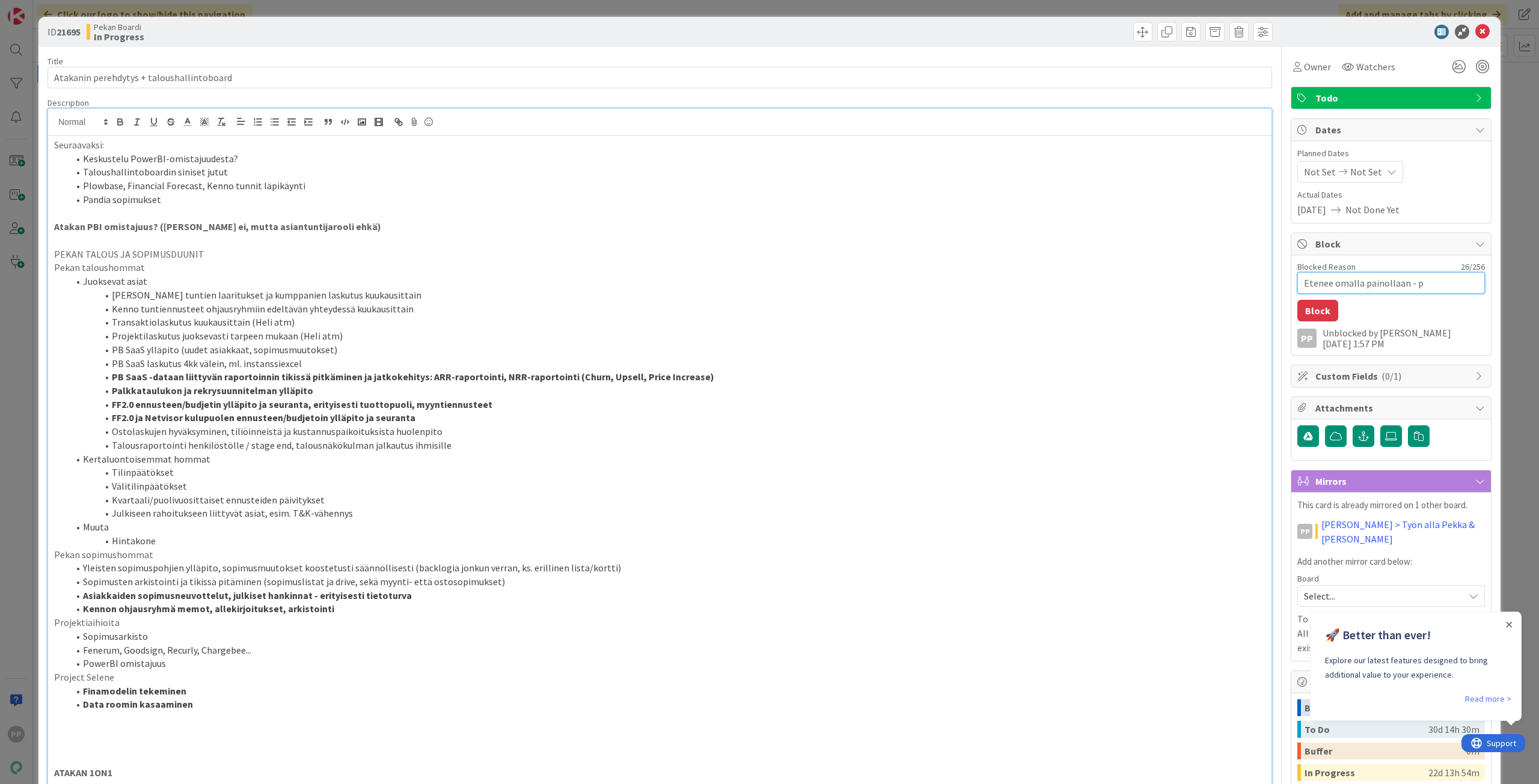
type textarea "Etenee omalla painollaan - pa"
type textarea "x"
type textarea "Etenee omalla painollaan - pal"
type textarea "x"
type textarea "Etenee omalla painollaan - pala"
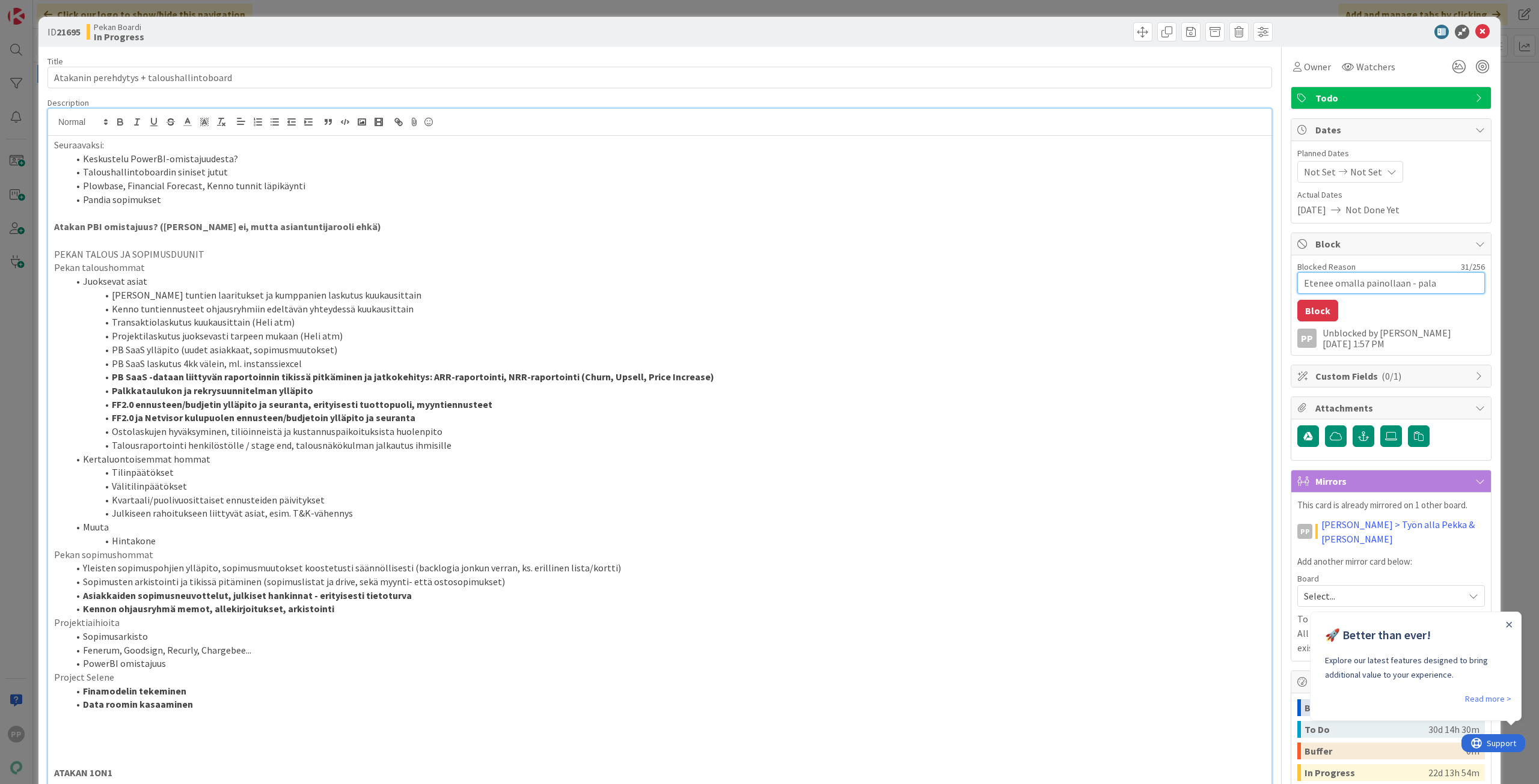
type textarea "x"
type textarea "Etenee omalla painollaan - palaa"
type textarea "x"
type textarea "Etenee omalla painollaan - palaa"
type textarea "x"
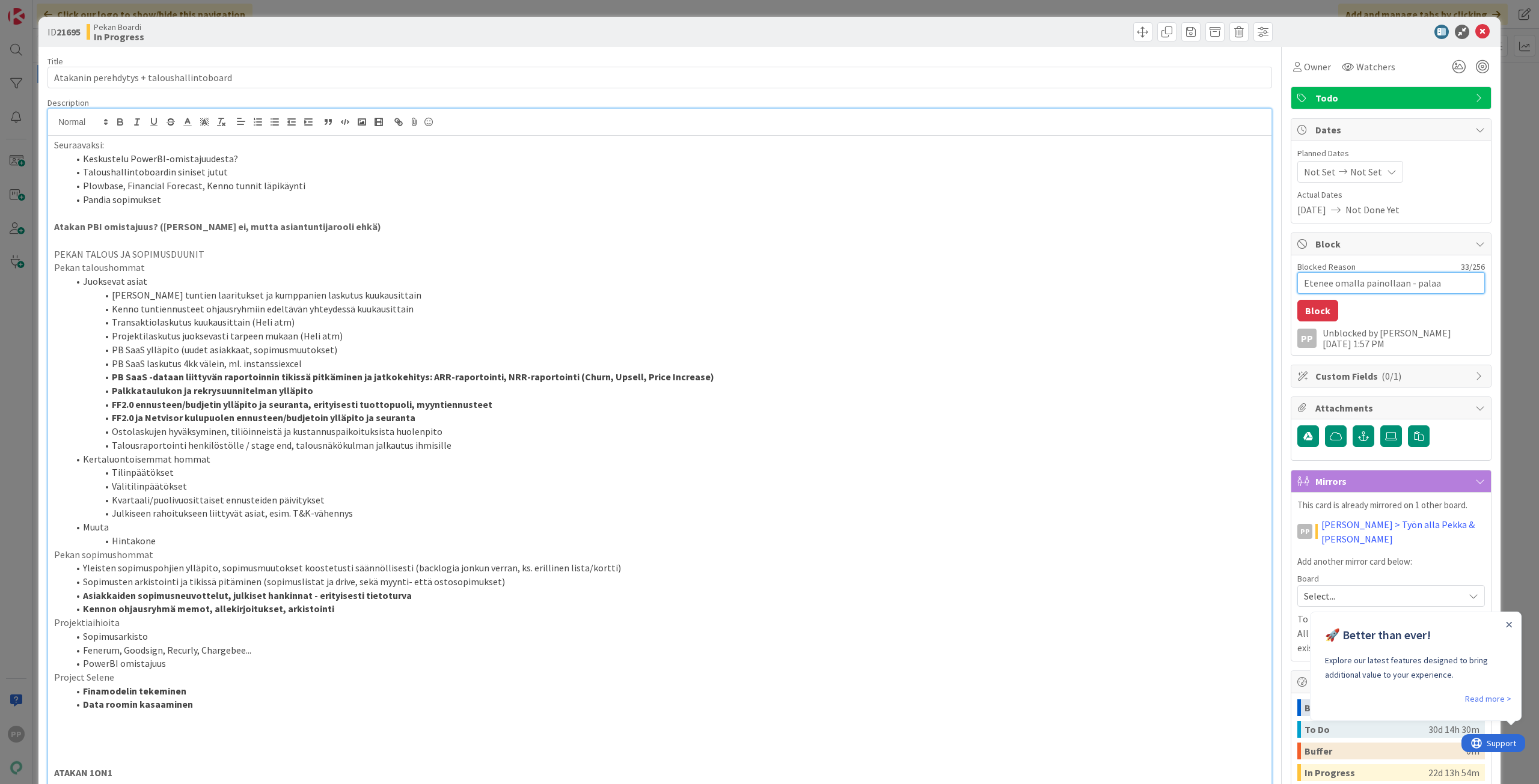
type textarea "Etenee omalla painollaan - palaa t"
type textarea "x"
type textarea "Etenee omalla painollaan - palaa tä"
type textarea "x"
type textarea "Etenee omalla painollaan - palaa täh"
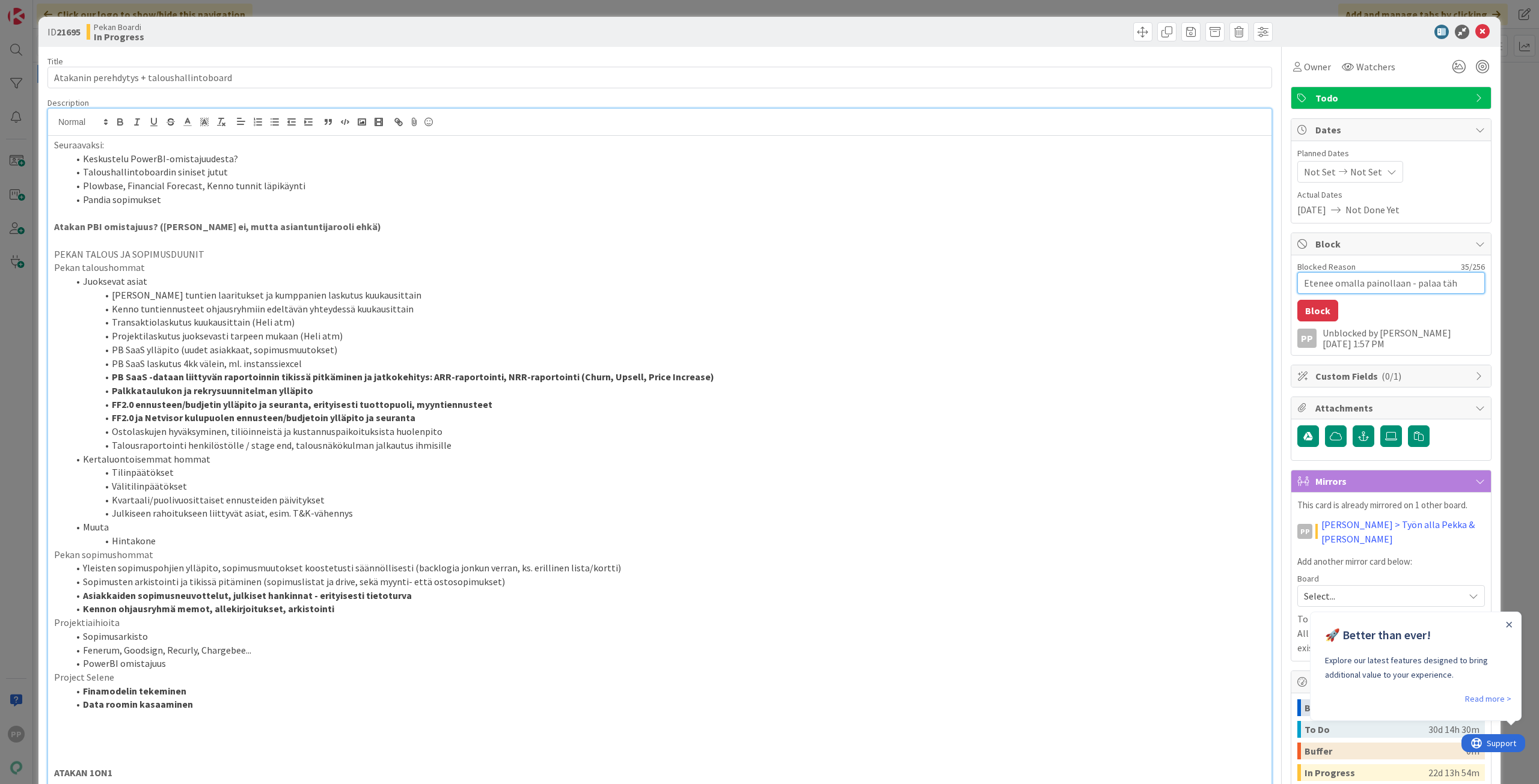
type textarea "x"
type textarea "Etenee omalla painollaan - palaa tähä"
type textarea "x"
type textarea "Etenee omalla painollaan - palaa tähän"
type textarea "x"
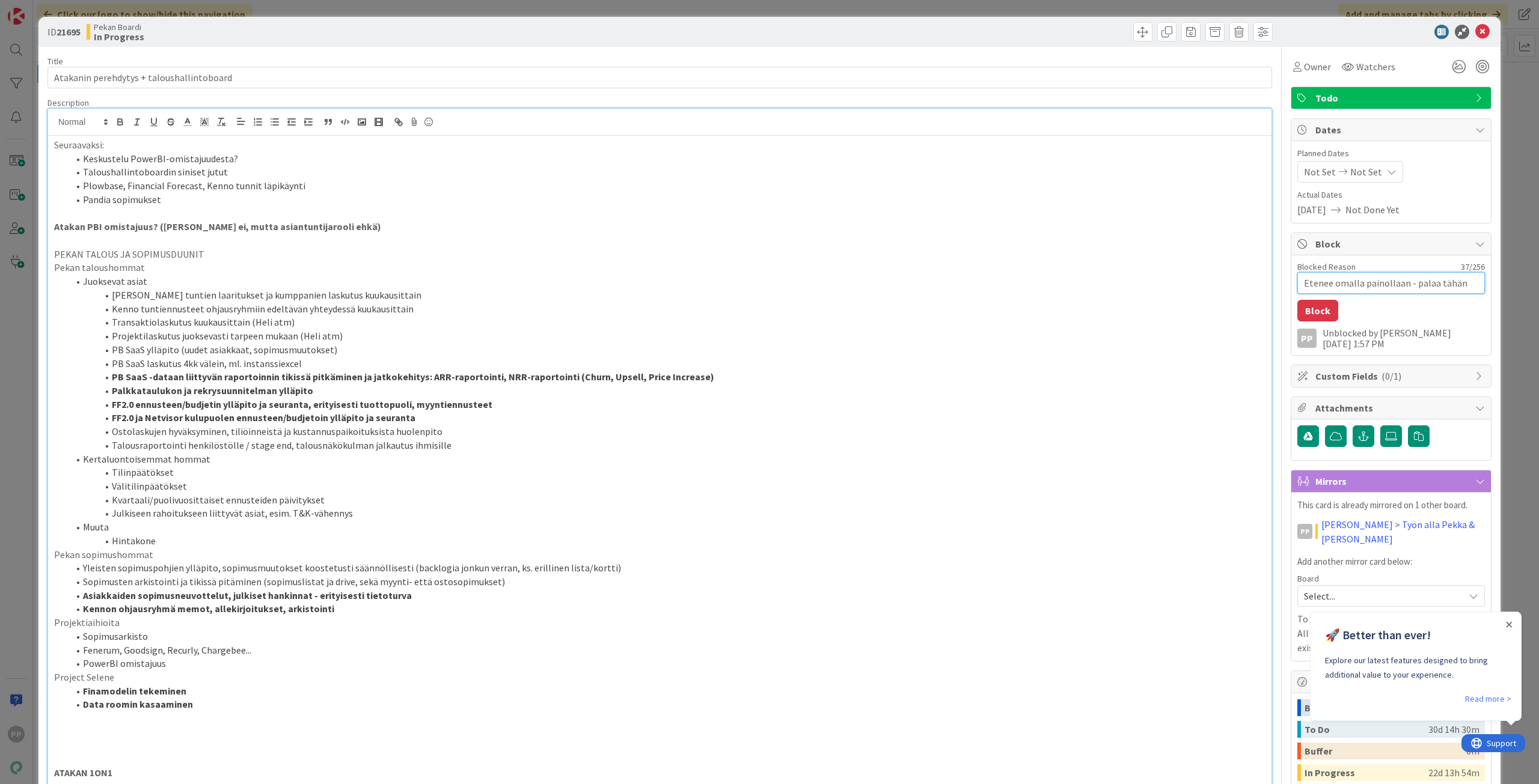
type textarea "Etenee omalla painollaan - palaa tähän"
type textarea "x"
type textarea "Etenee omalla painollaan - palaa tähän j"
type textarea "x"
type textarea "Etenee omalla painollaan - palaa tähän jo"
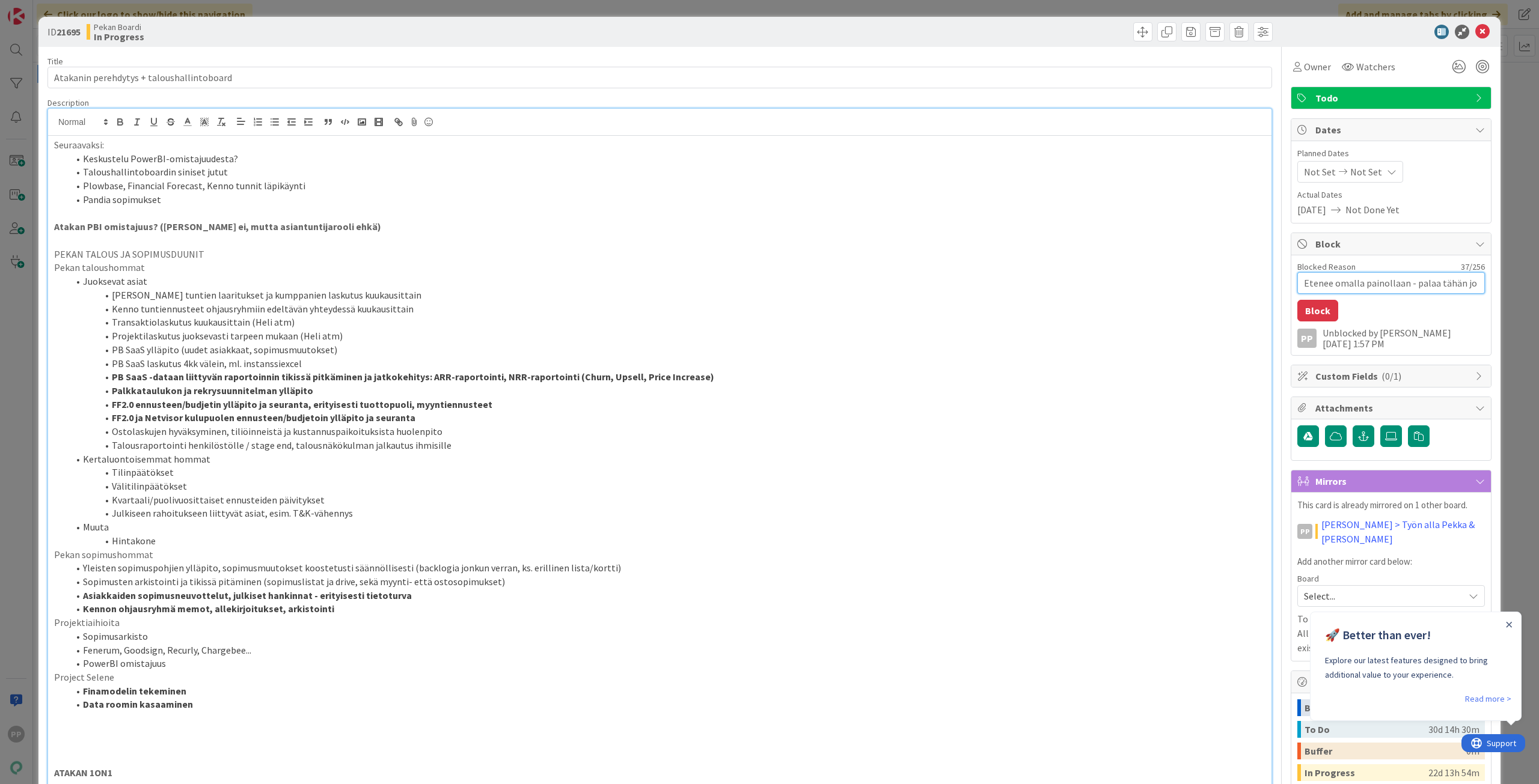
type textarea "x"
type textarea "Etenee omalla painollaan - palaa tähän jos"
type textarea "x"
type textarea "Etenee omalla painollaan - palaa tähän joss"
type textarea "x"
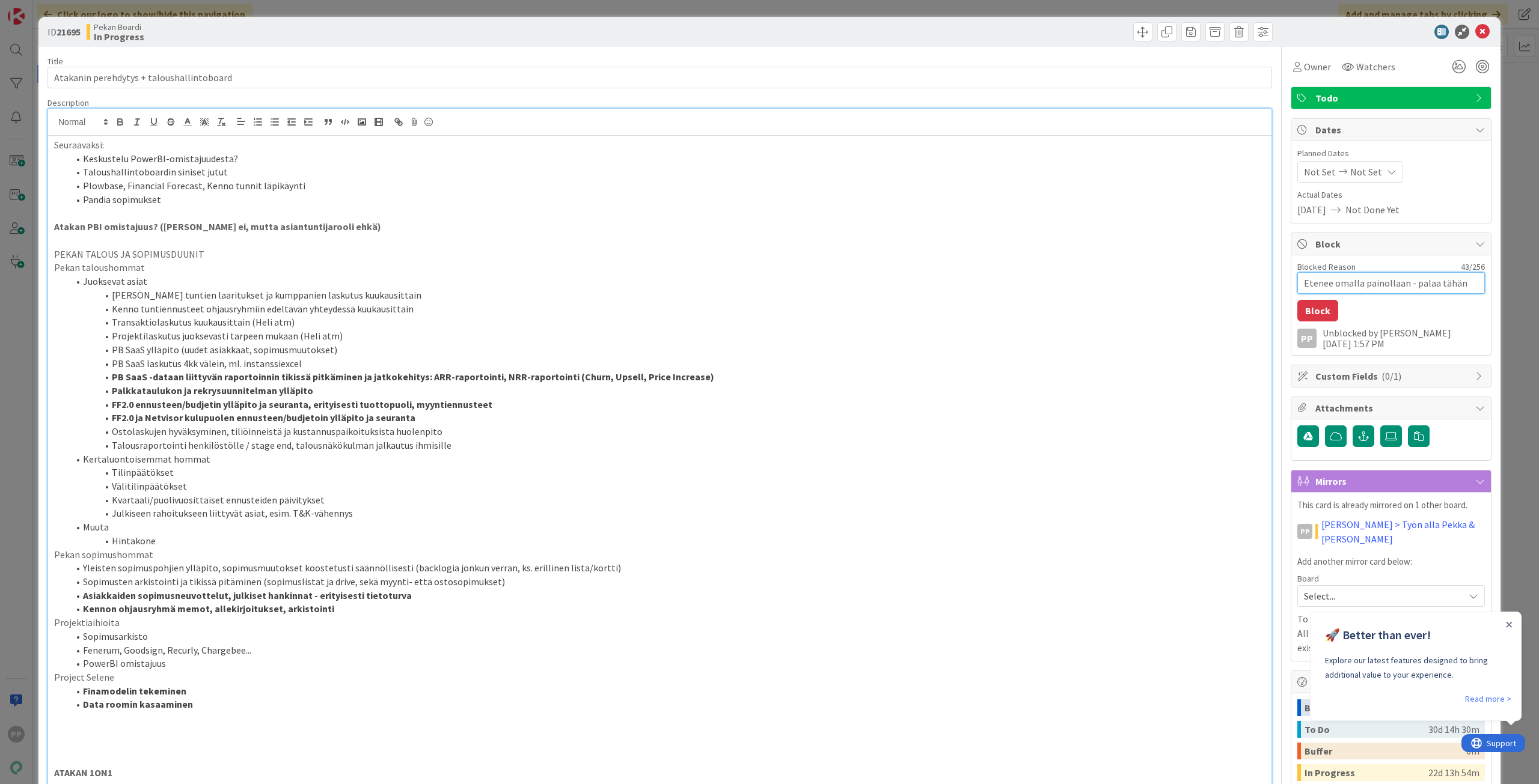
type textarea "Etenee omalla painollaan - palaa tähän jossa"
type textarea "x"
type textarea "Etenee omalla painollaan - palaa tähän jossai"
type textarea "x"
type textarea "Etenee omalla painollaan - palaa tähän jossain"
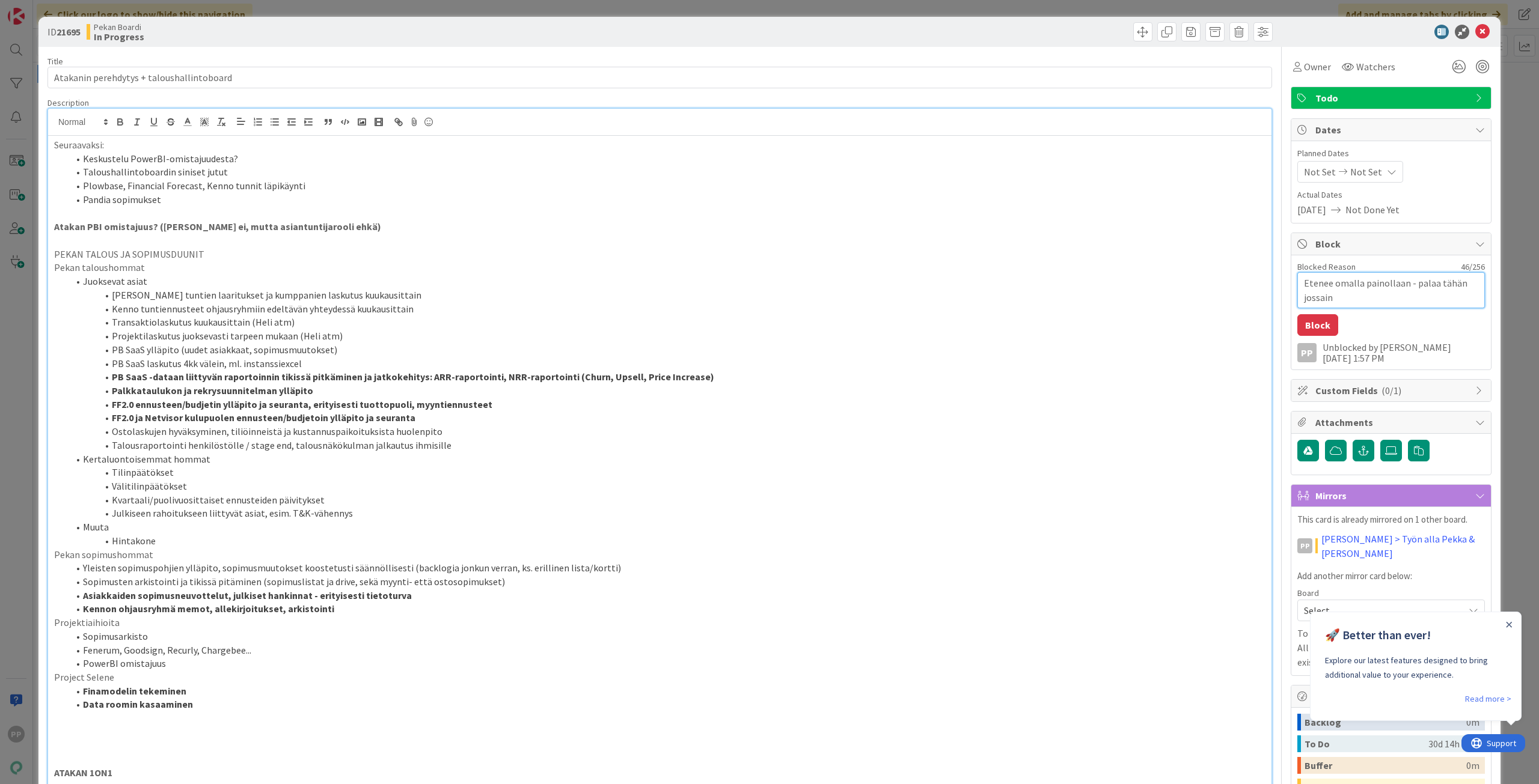
type textarea "x"
type textarea "Etenee omalla painollaan - palaa tähän jossain"
type textarea "x"
type textarea "Etenee omalla painollaan - palaa tähän jossain k"
type textarea "x"
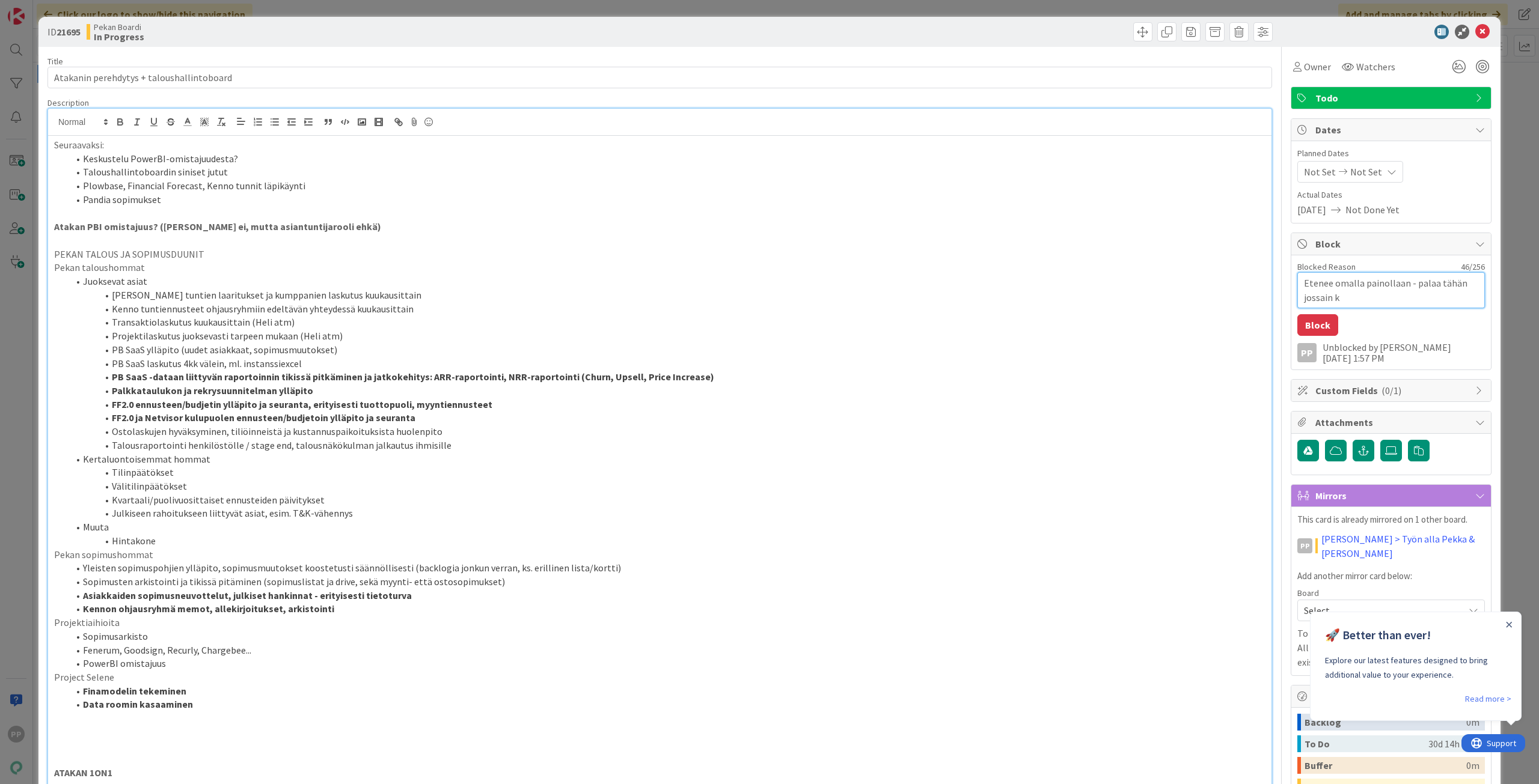
type textarea "Etenee omalla painollaan - palaa tähän jossain ko"
type textarea "x"
type textarea "Etenee omalla painollaan - palaa tähän jossain koh"
type textarea "x"
type textarea "Etenee omalla painollaan - palaa tähän jossain koht"
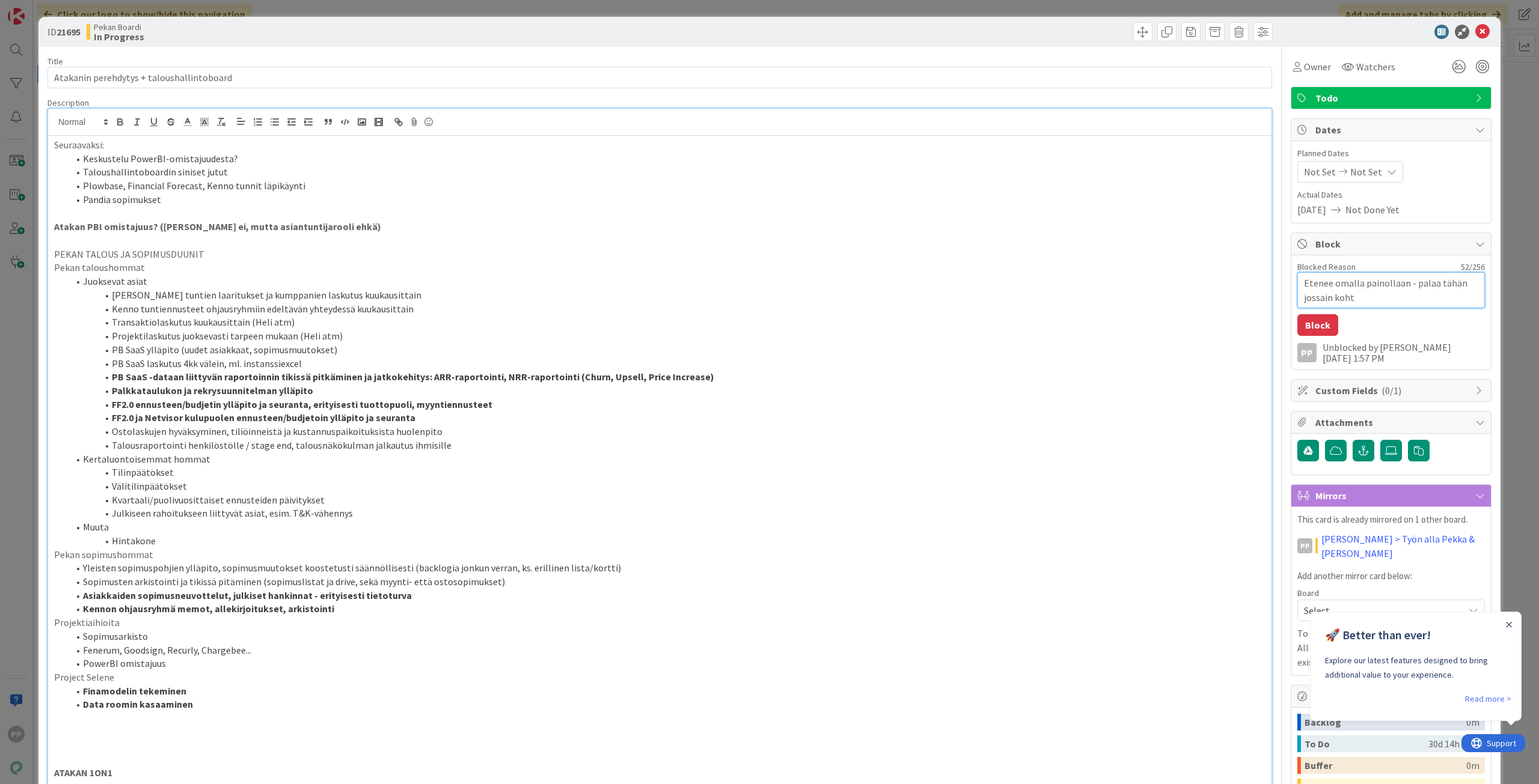
type textarea "x"
type textarea "Etenee omalla painollaan - palaa tähän jossain kohta"
type textarea "x"
type textarea "Etenee omalla painollaan - palaa tähän jossain kohtaa"
type textarea "x"
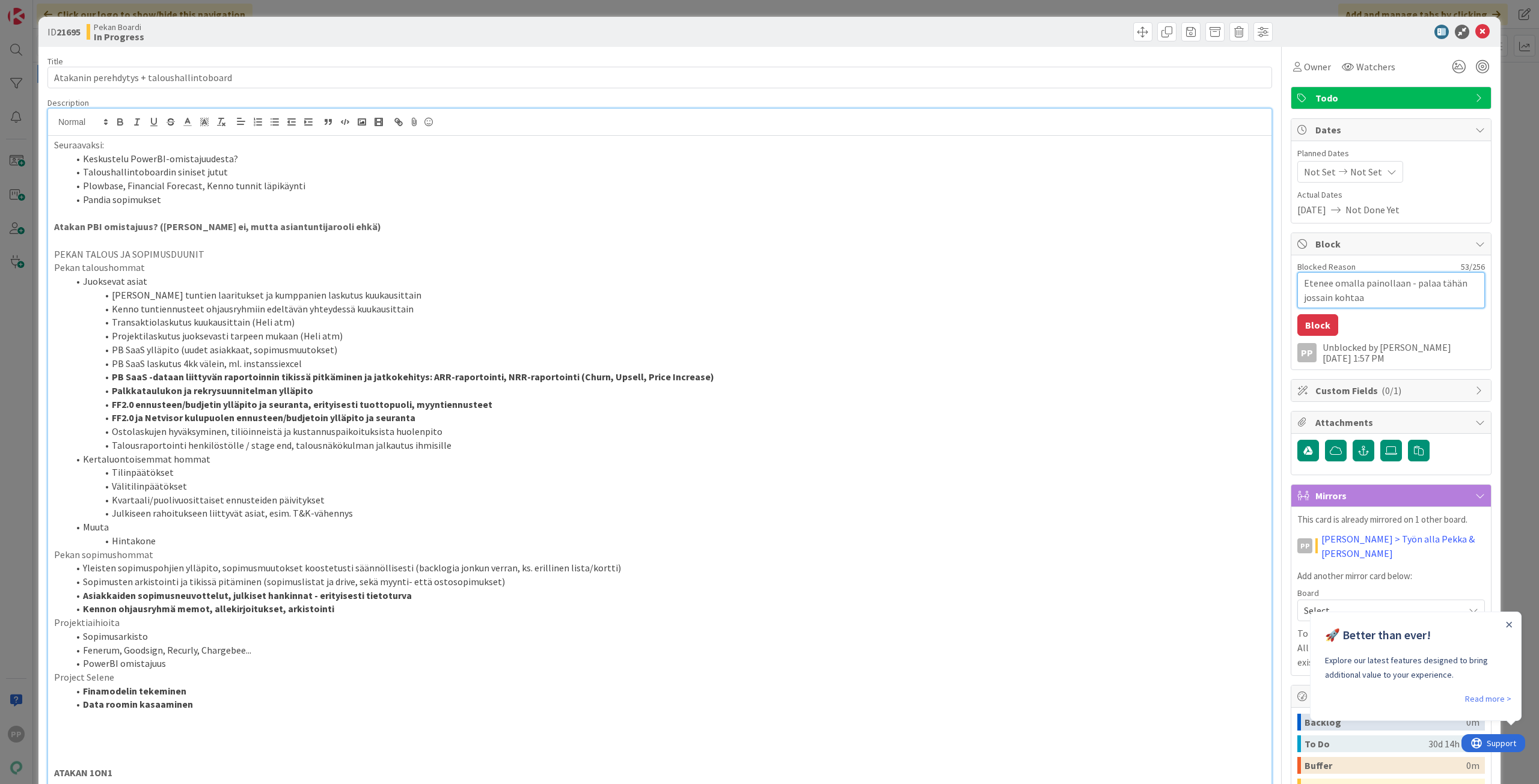
type textarea "Etenee omalla painollaan - palaa tähän jossain kohtaa,"
type textarea "x"
type textarea "Etenee omalla painollaan - palaa tähän jossain kohtaa,"
type textarea "x"
type textarea "Etenee omalla painollaan - palaa tähän jossain kohtaa, is"
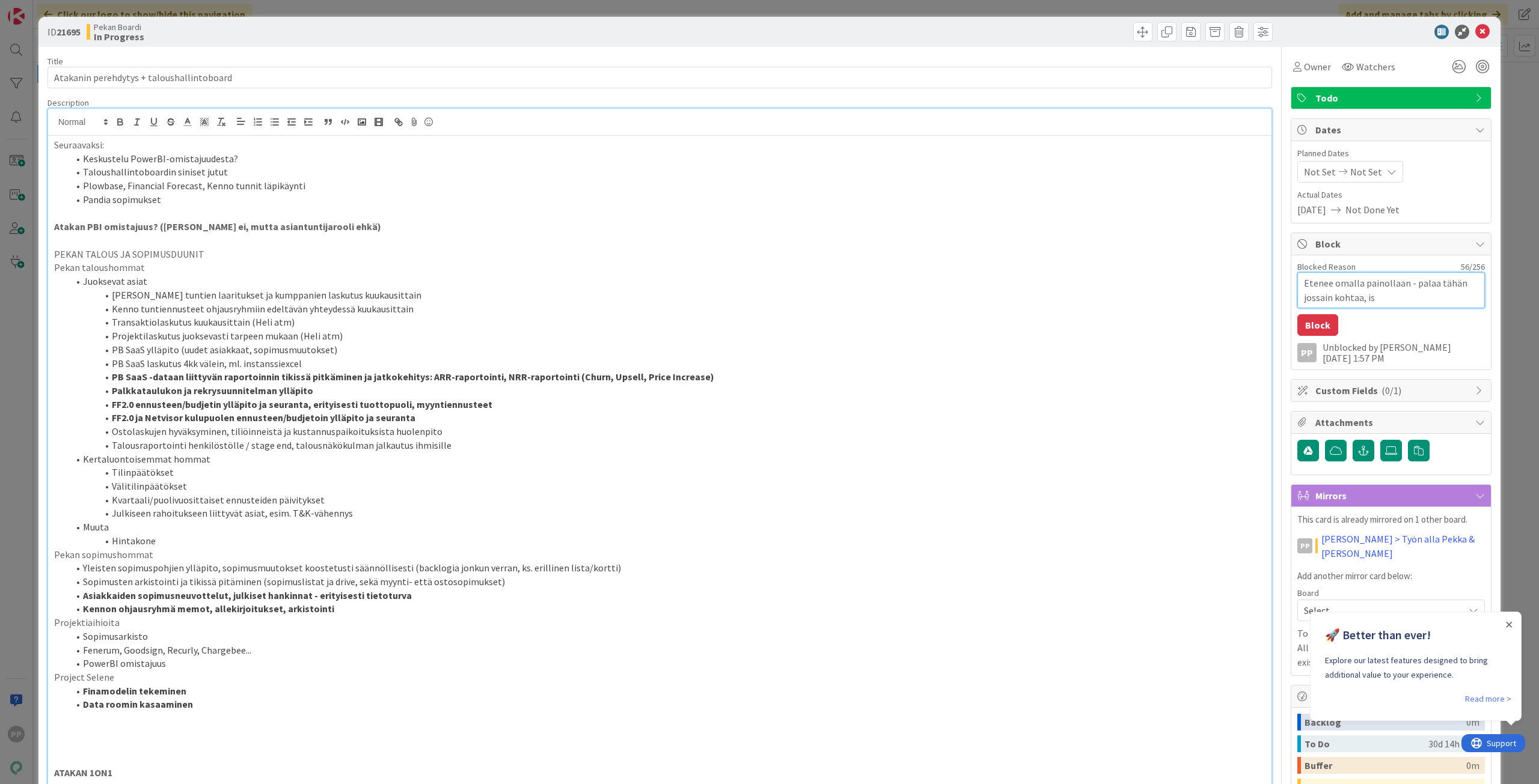
type textarea "x"
type textarea "Etenee omalla painollaan - palaa tähän jossain kohtaa, iso"
type textarea "x"
type textarea "Etenee omalla painollaan - palaa tähän jossain kohtaa, ison"
type textarea "x"
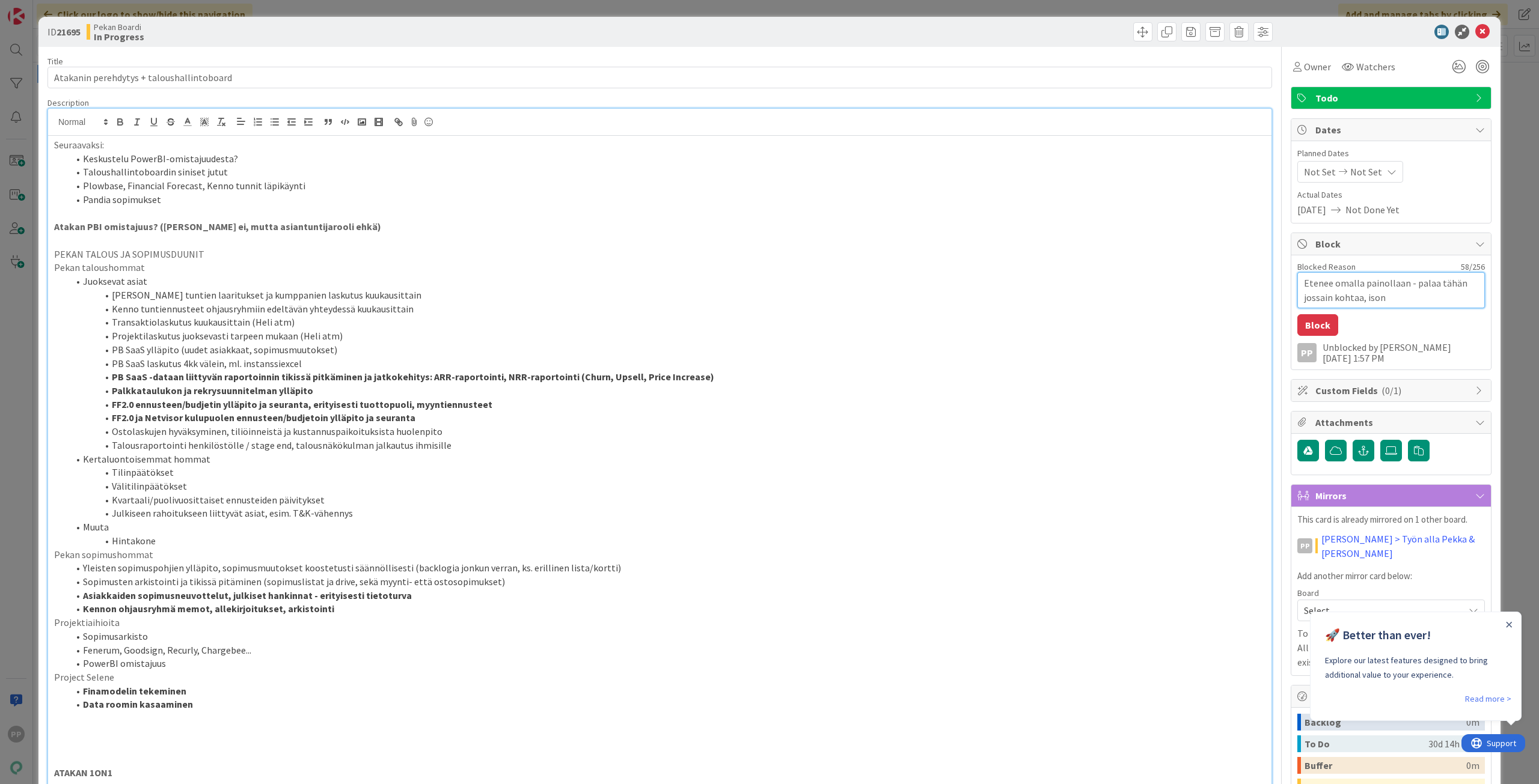
type textarea "Etenee omalla painollaan - palaa tähän jossain kohtaa, ison"
type textarea "x"
type textarea "Etenee omalla painollaan - palaa tähän jossain kohtaa, ison k"
type textarea "x"
type textarea "Etenee omalla painollaan - palaa tähän jossain kohtaa, ison ku"
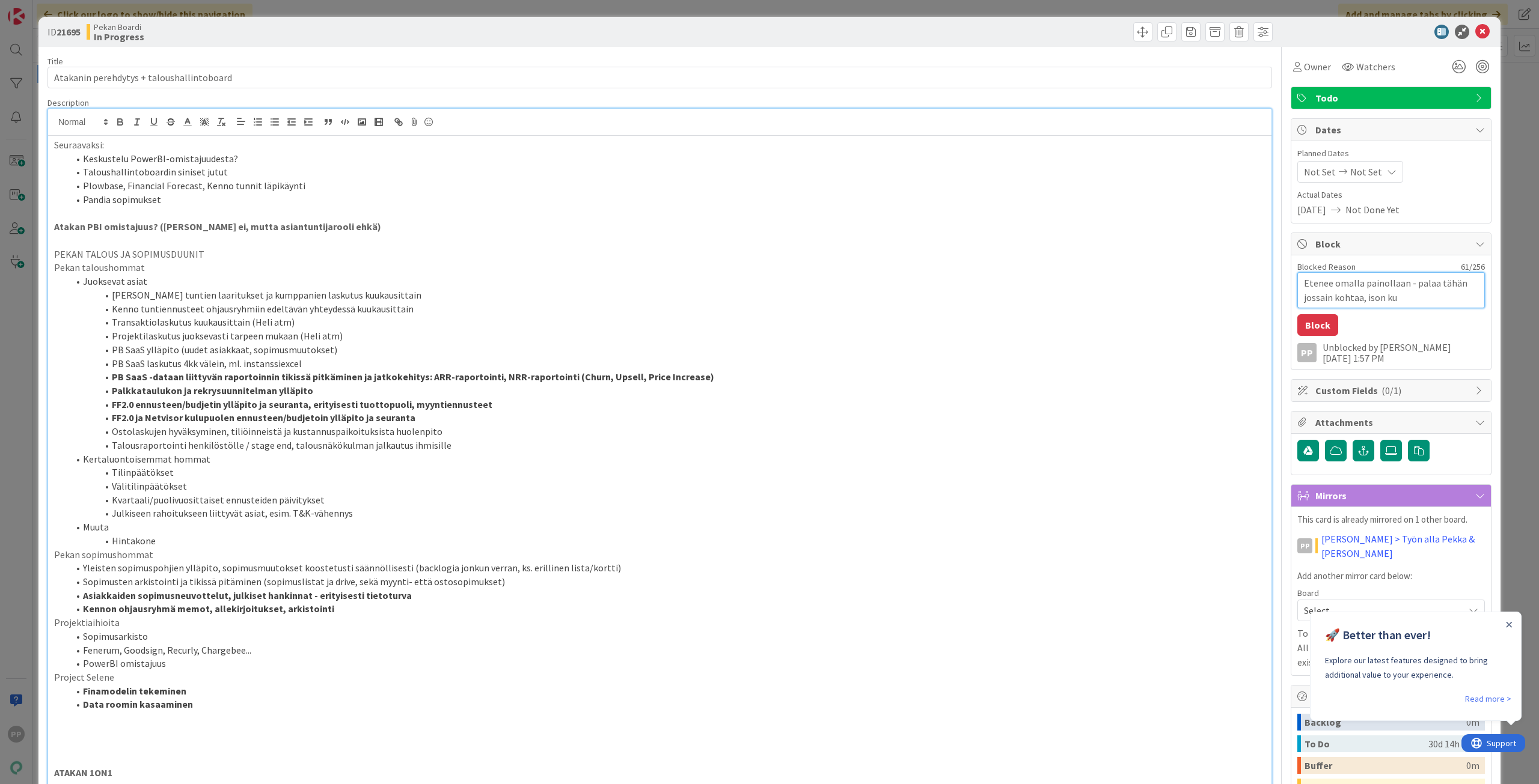
type textarea "x"
type textarea "Etenee omalla painollaan - palaa tähän jossain kohtaa, ison kuv"
type textarea "x"
type textarea "Etenee omalla painollaan - palaa tähän jossain kohtaa, ison kuva"
type textarea "x"
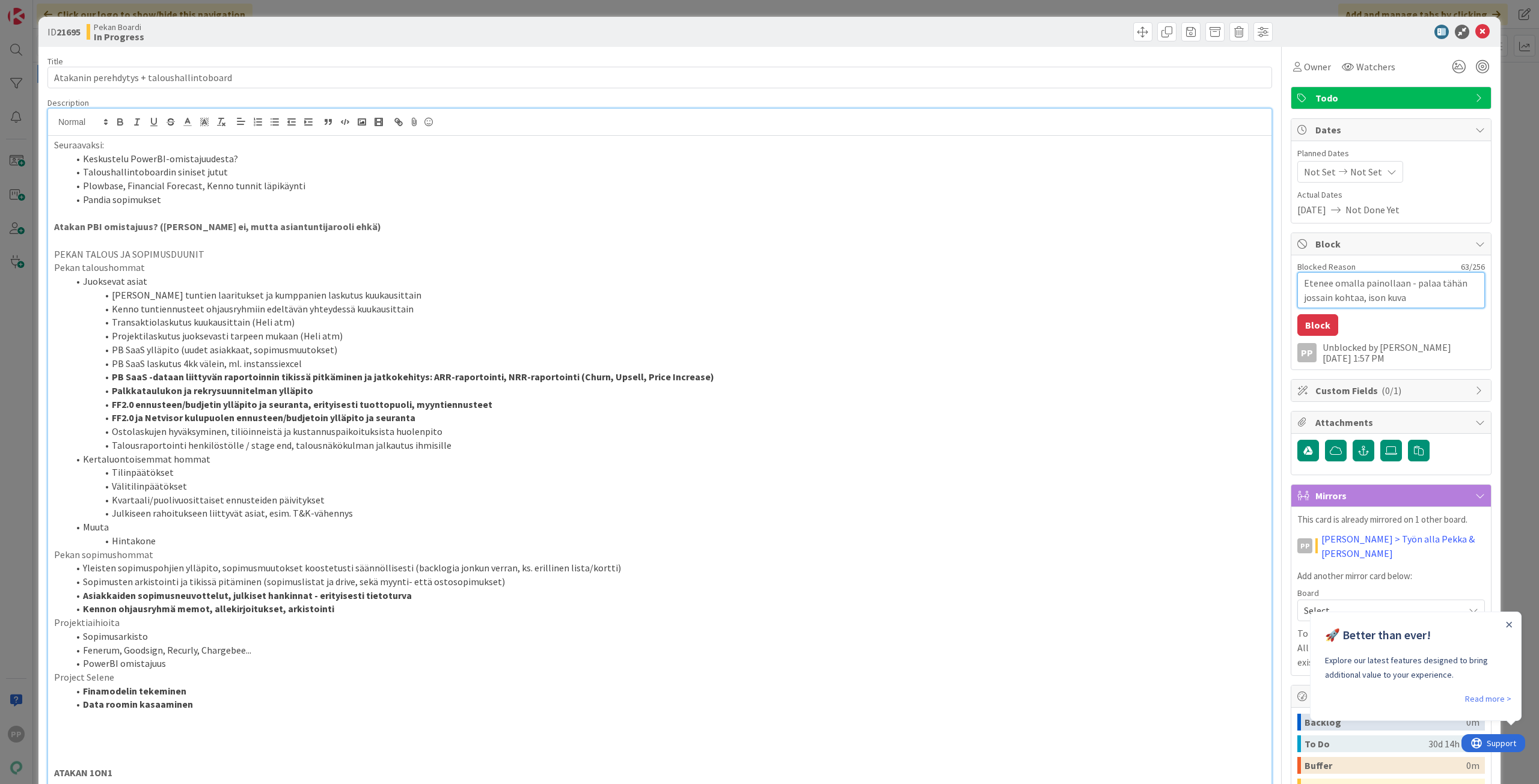
type textarea "Etenee omalla painollaan - palaa tähän jossain kohtaa, ison [MEDICAL_DATA]"
type textarea "x"
type textarea "Etenee omalla painollaan - palaa tähän jossain kohtaa, ison [MEDICAL_DATA]"
type textarea "x"
type textarea "Etenee omalla painollaan - palaa tähän jossain kohtaa, ison [MEDICAL_DATA] k"
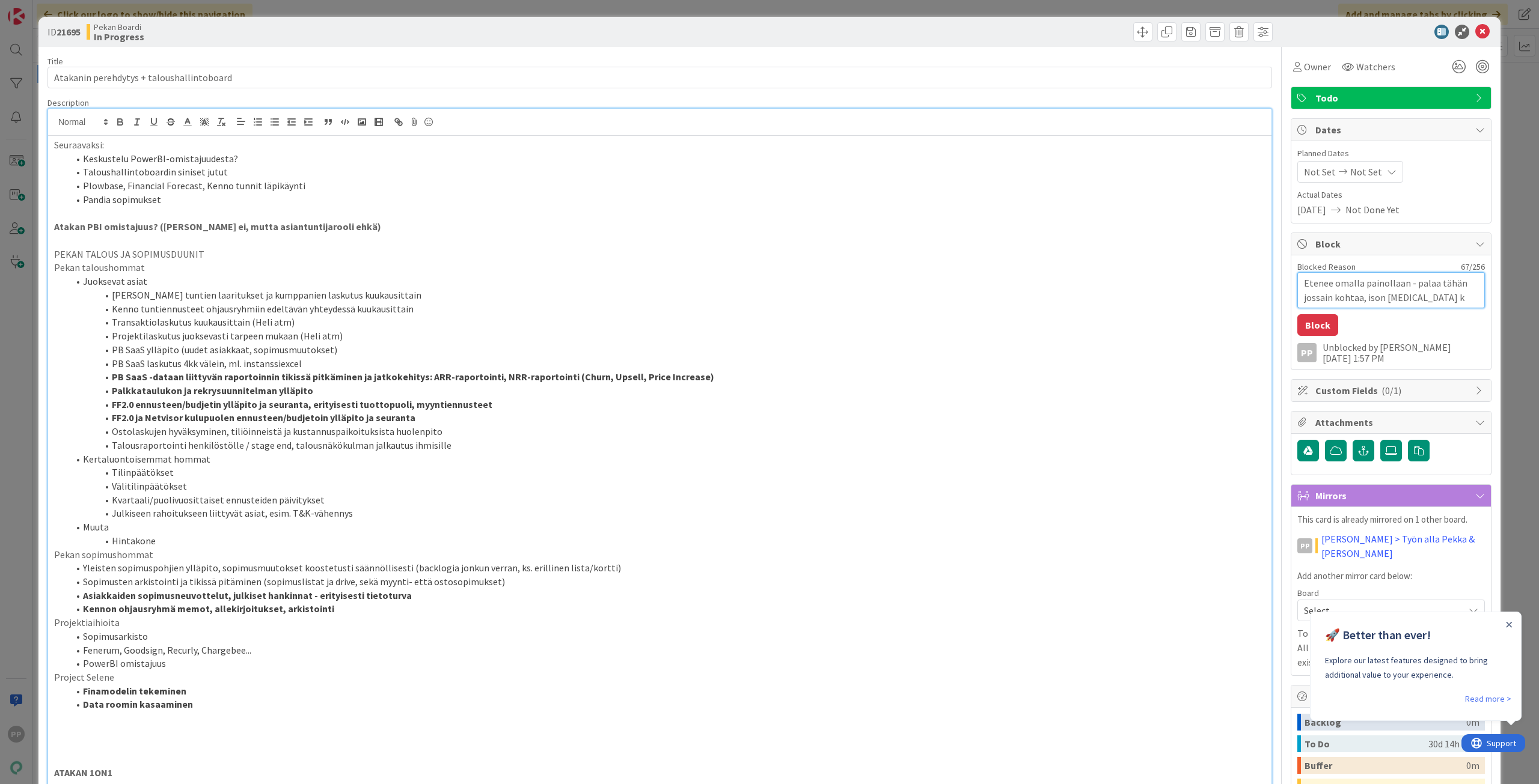
type textarea "x"
type textarea "Etenee omalla painollaan - palaa tähän jossain kohtaa, ison [MEDICAL_DATA] ki"
type textarea "x"
type textarea "Etenee omalla painollaan - palaa tähän jossain kohtaa, ison [MEDICAL_DATA] kir"
type textarea "x"
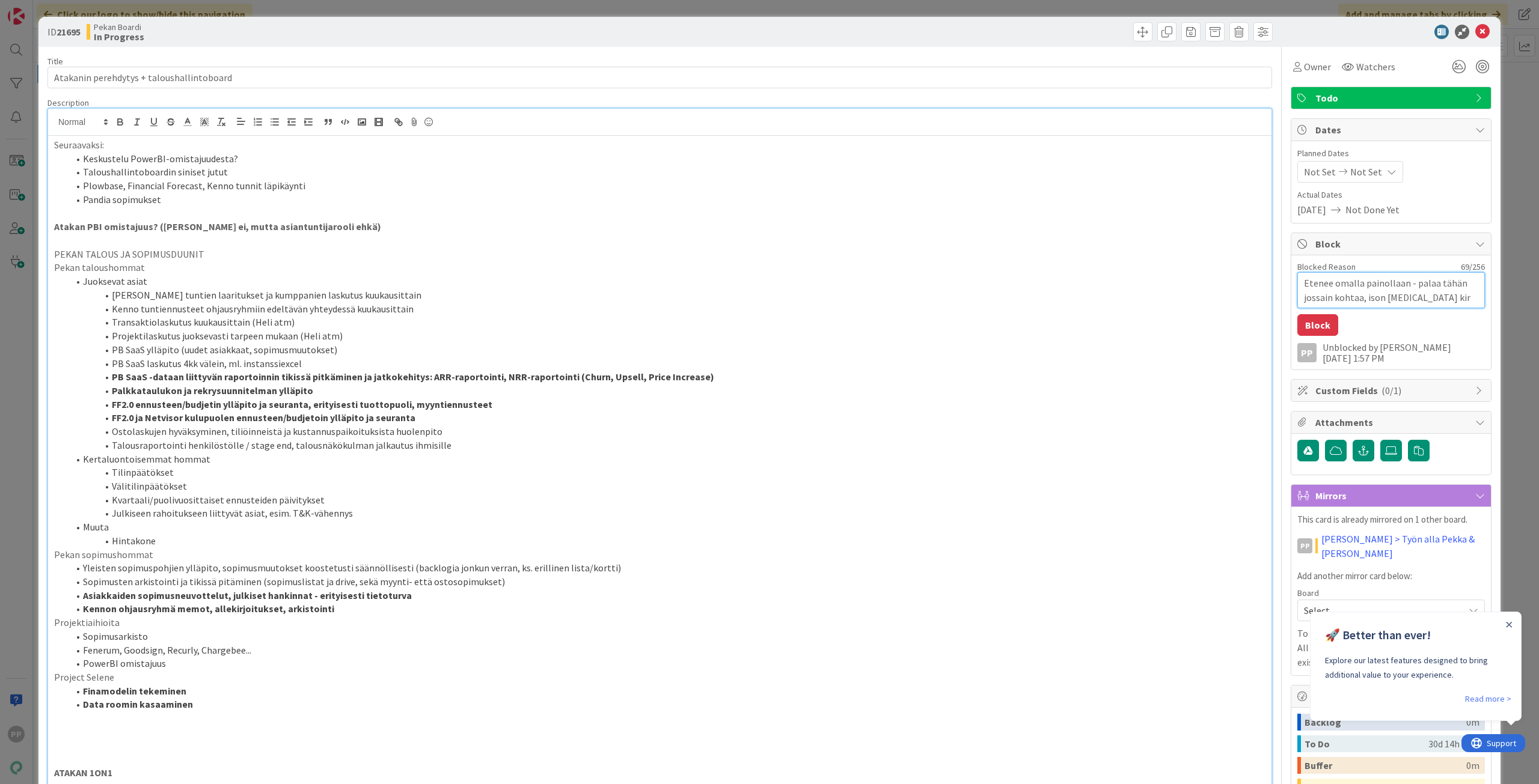
type textarea "Etenee omalla painollaan - palaa tähän jossain kohtaa, ison [MEDICAL_DATA] kirj"
type textarea "x"
type textarea "Etenee omalla painollaan - palaa tähän jossain kohtaa, ison [MEDICAL_DATA] kirja"
type textarea "x"
type textarea "Etenee omalla painollaan - palaa tähän jossain kohtaa, ison [MEDICAL_DATA] kirj…"
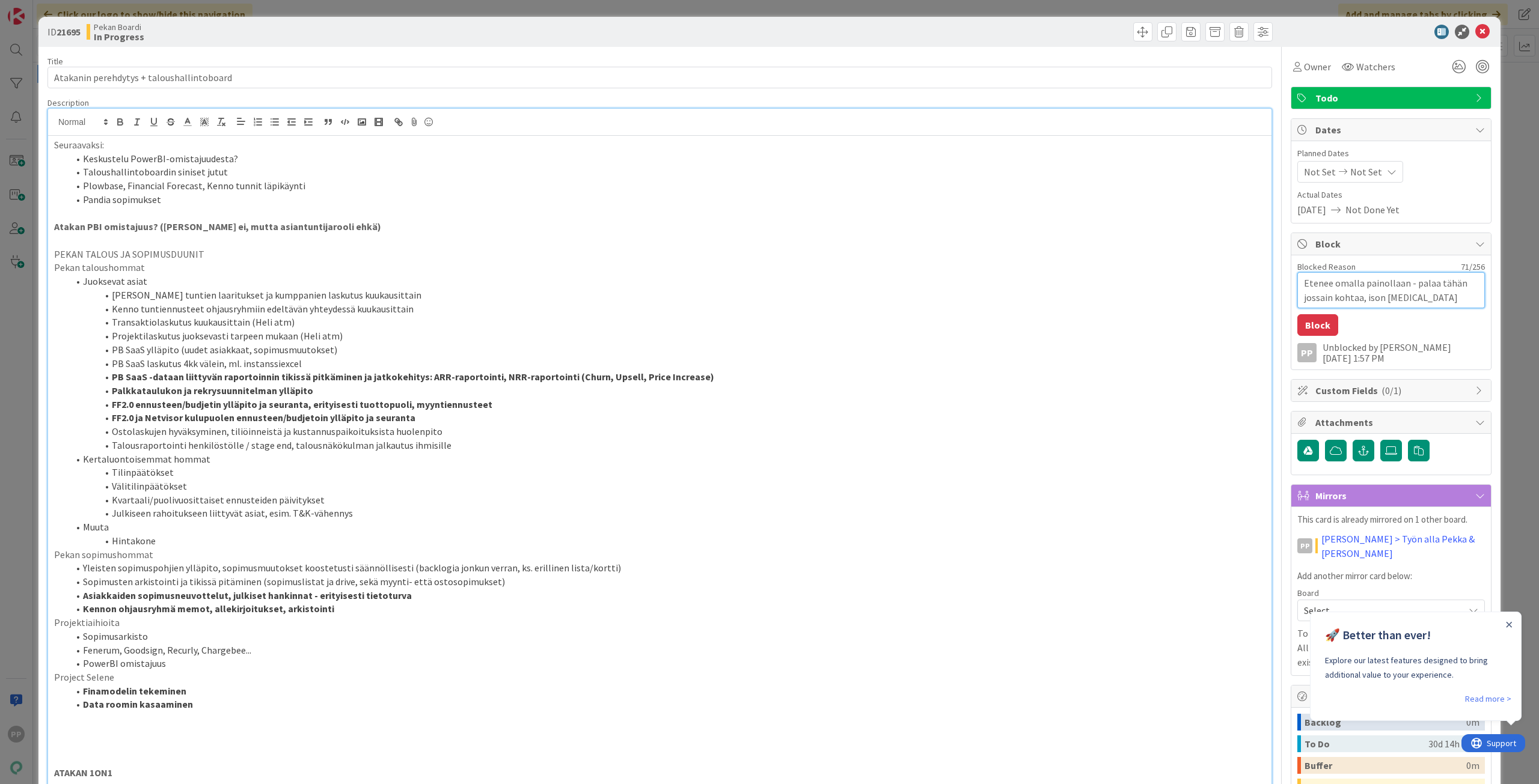
type textarea "x"
type textarea "Etenee omalla painollaan - palaa tähän jossain kohtaa, ison [MEDICAL_DATA] kirja"
type textarea "x"
type textarea "Etenee omalla painollaan - palaa tähän jossain kohtaa, ison [MEDICAL_DATA] kirj"
type textarea "x"
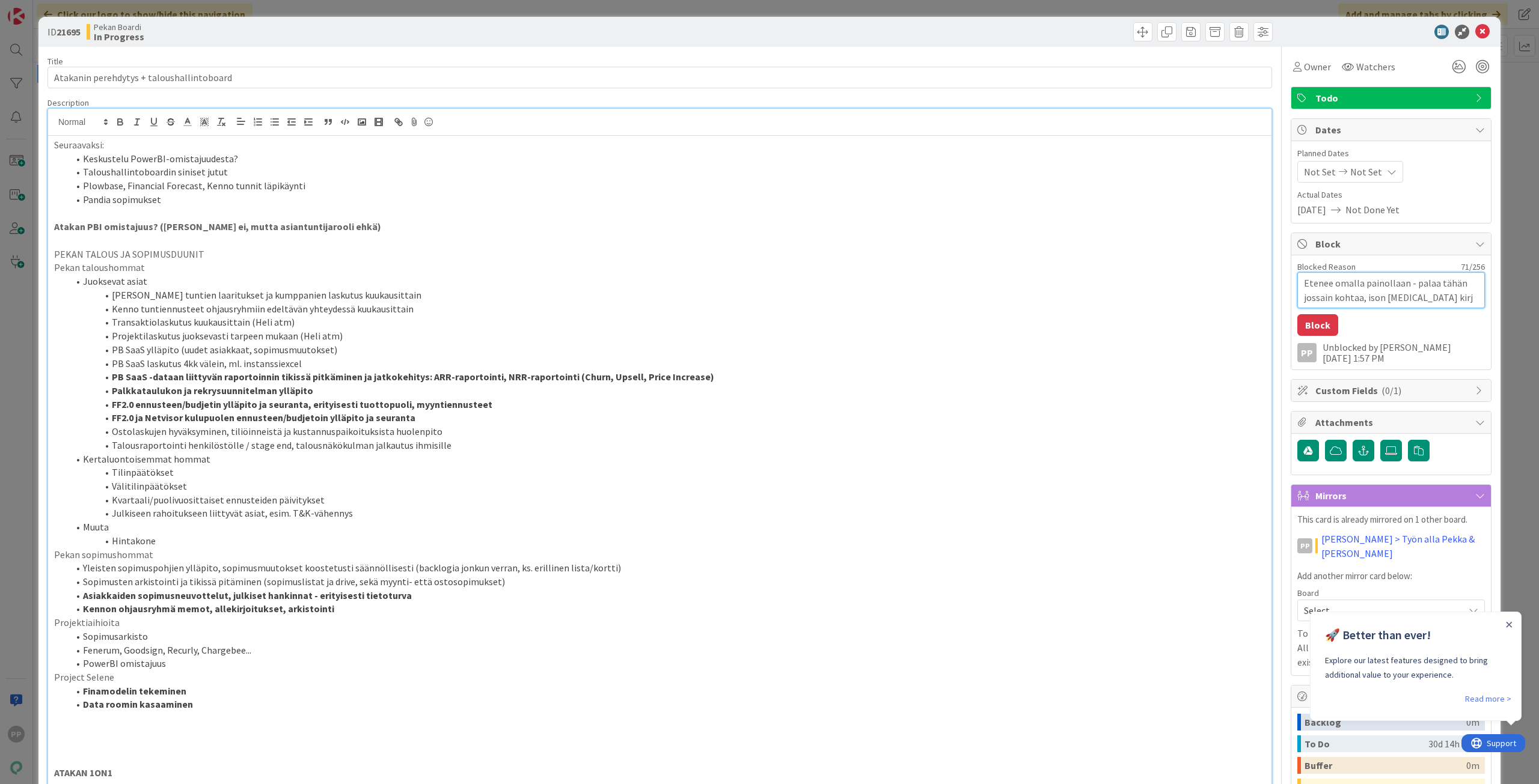
type textarea "Etenee omalla painollaan - palaa tähän jossain kohtaa, ison [MEDICAL_DATA] kir"
type textarea "x"
type textarea "Etenee omalla painollaan - palaa tähän jossain kohtaa, ison [MEDICAL_DATA] [PER…"
type textarea "x"
type textarea "Etenee omalla painollaan - palaa tähän jossain kohtaa, ison [MEDICAL_DATA] kirka"
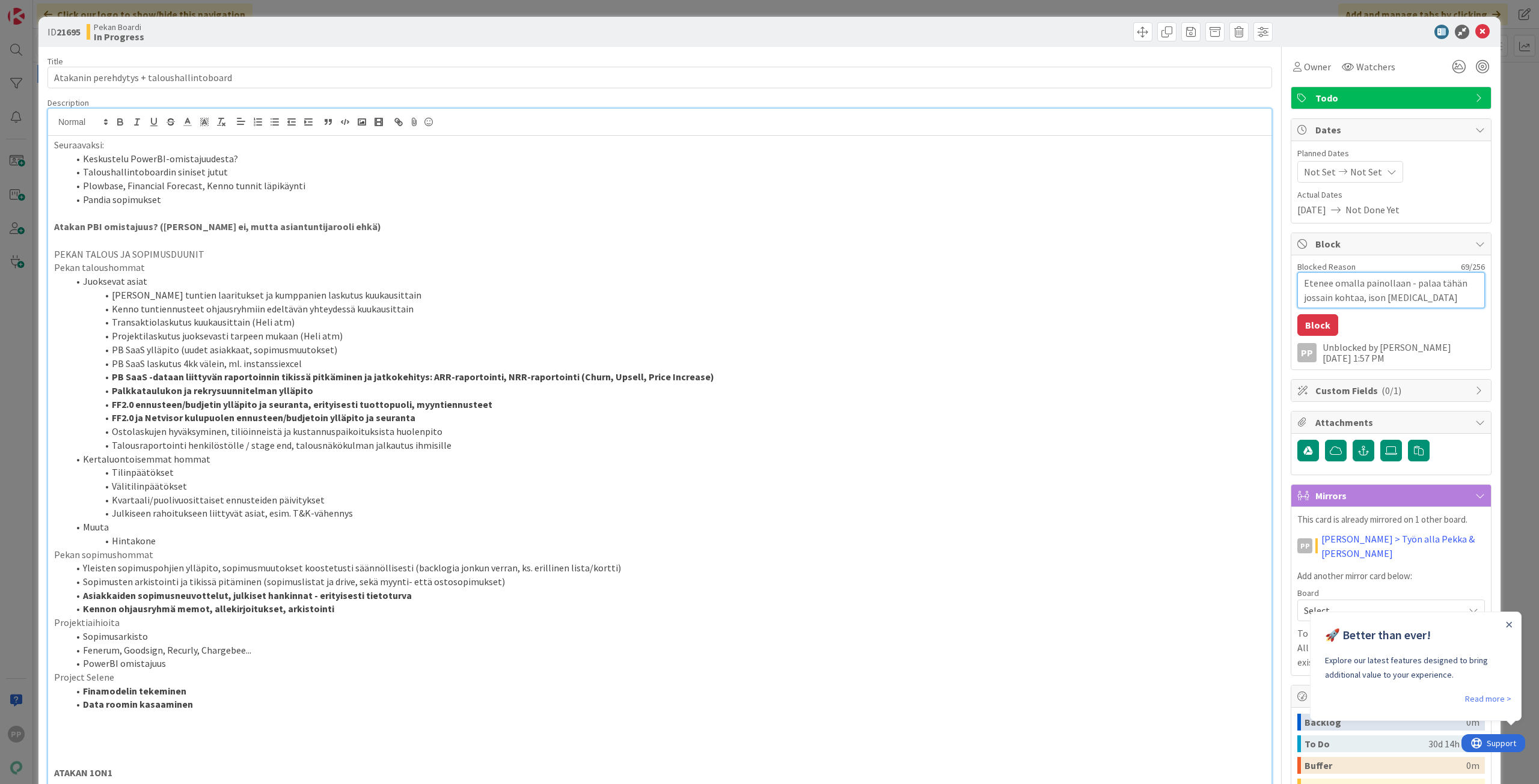
type textarea "x"
type textarea "Etenee omalla painollaan - palaa tähän jossain kohtaa, ison [MEDICAL_DATA] kirk…"
type textarea "x"
type textarea "Etenee omalla painollaan - palaa tähän jossain kohtaa, ison [MEDICAL_DATA] kirk…"
type textarea "x"
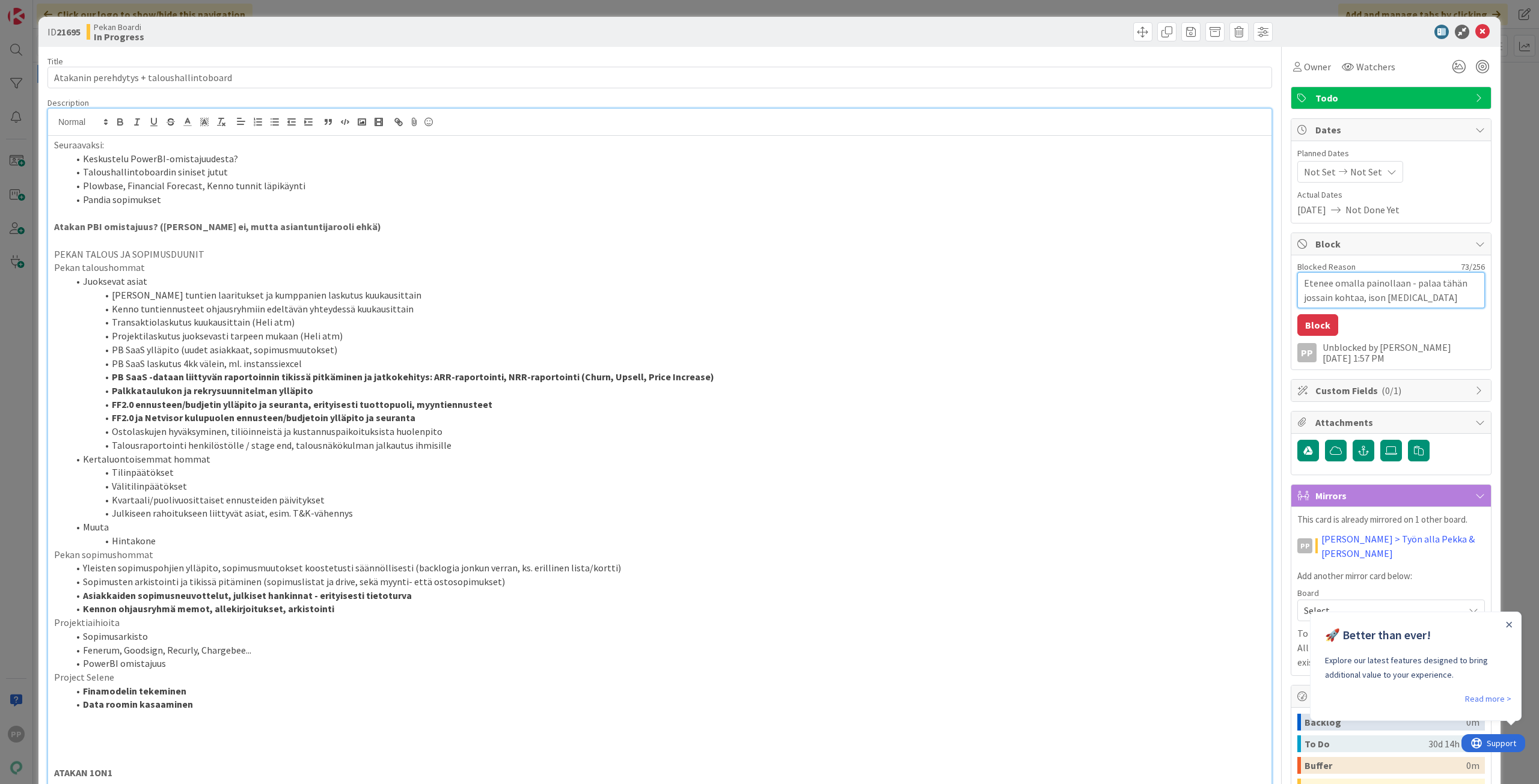
type textarea "Etenee omalla painollaan - palaa tähän jossain kohtaa, ison [MEDICAL_DATA] kirk…"
type textarea "x"
type textarea "Etenee omalla painollaan - palaa tähän jossain kohtaa, ison [MEDICAL_DATA] kirk…"
type textarea "x"
type textarea "Etenee omalla painollaan - palaa tähän jossain kohtaa, ison [MEDICAL_DATA] kirk…"
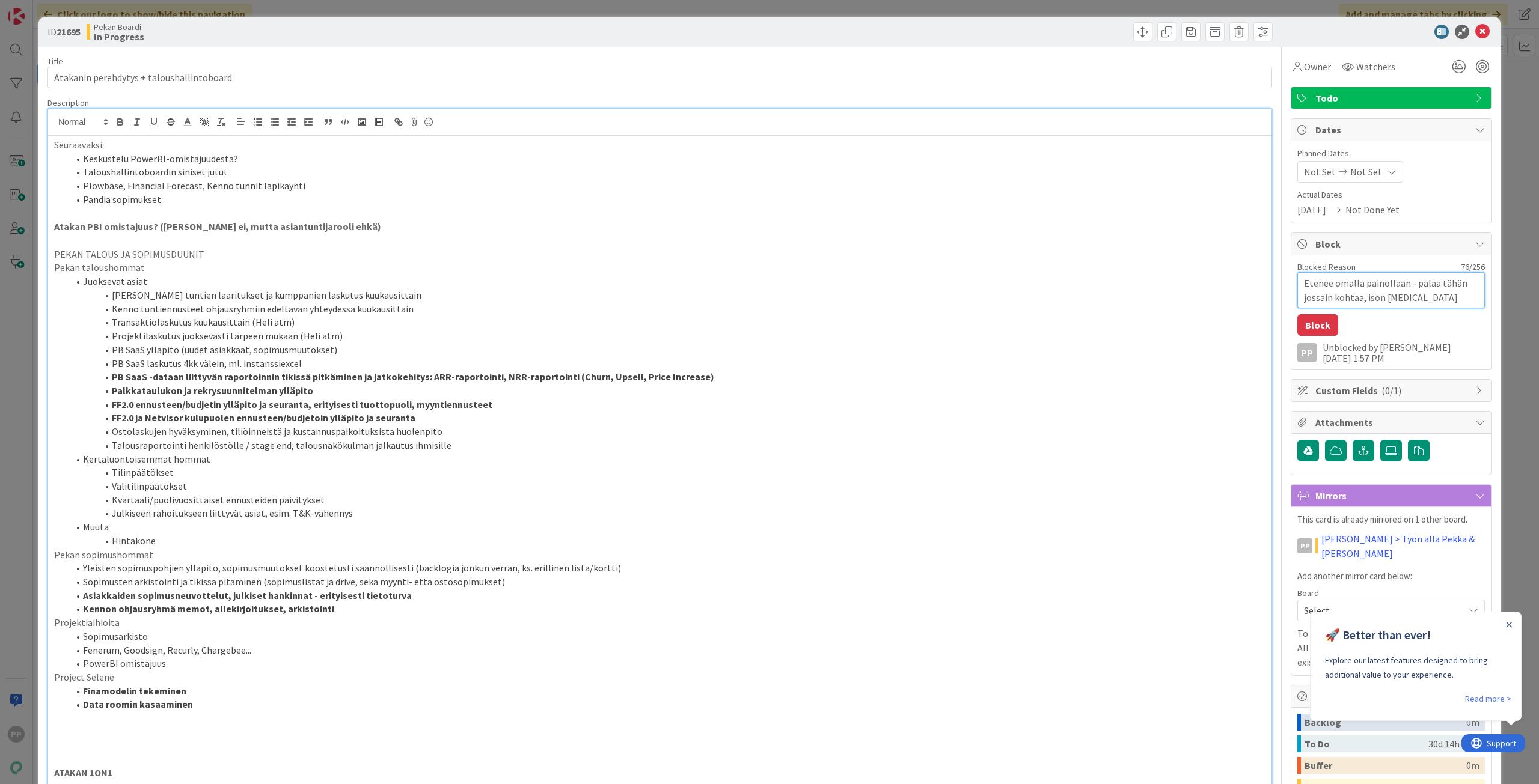
type textarea "x"
type textarea "Etenee omalla painollaan - palaa tähän jossain kohtaa, ison [MEDICAL_DATA] kirk…"
type textarea "x"
type textarea "Etenee omalla painollaan - palaa tähän jossain kohtaa, ison [MEDICAL_DATA] kirk…"
type textarea "x"
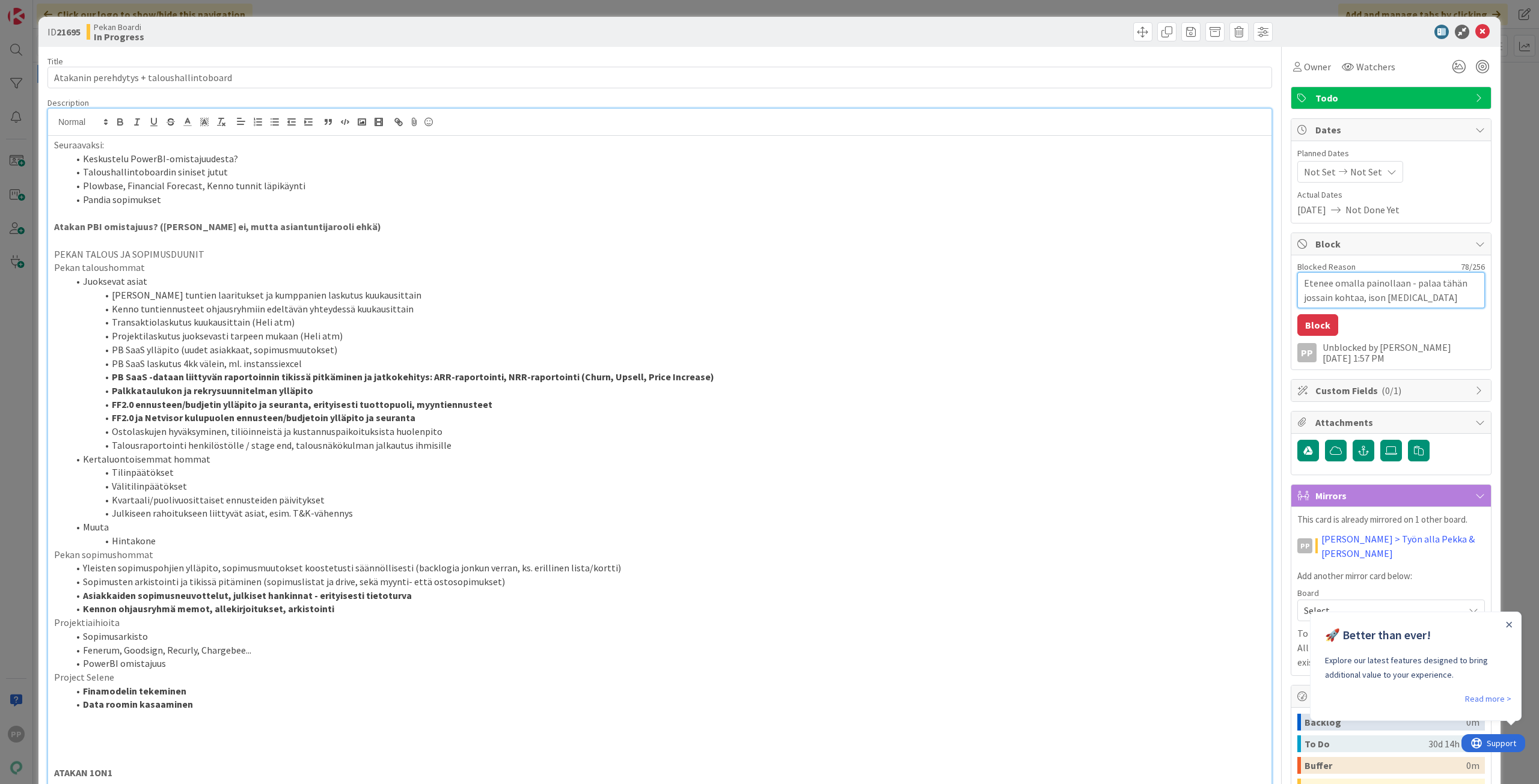
type textarea "Etenee omalla painollaan - palaa tähän jossain kohtaa, ison [MEDICAL_DATA] kirk…"
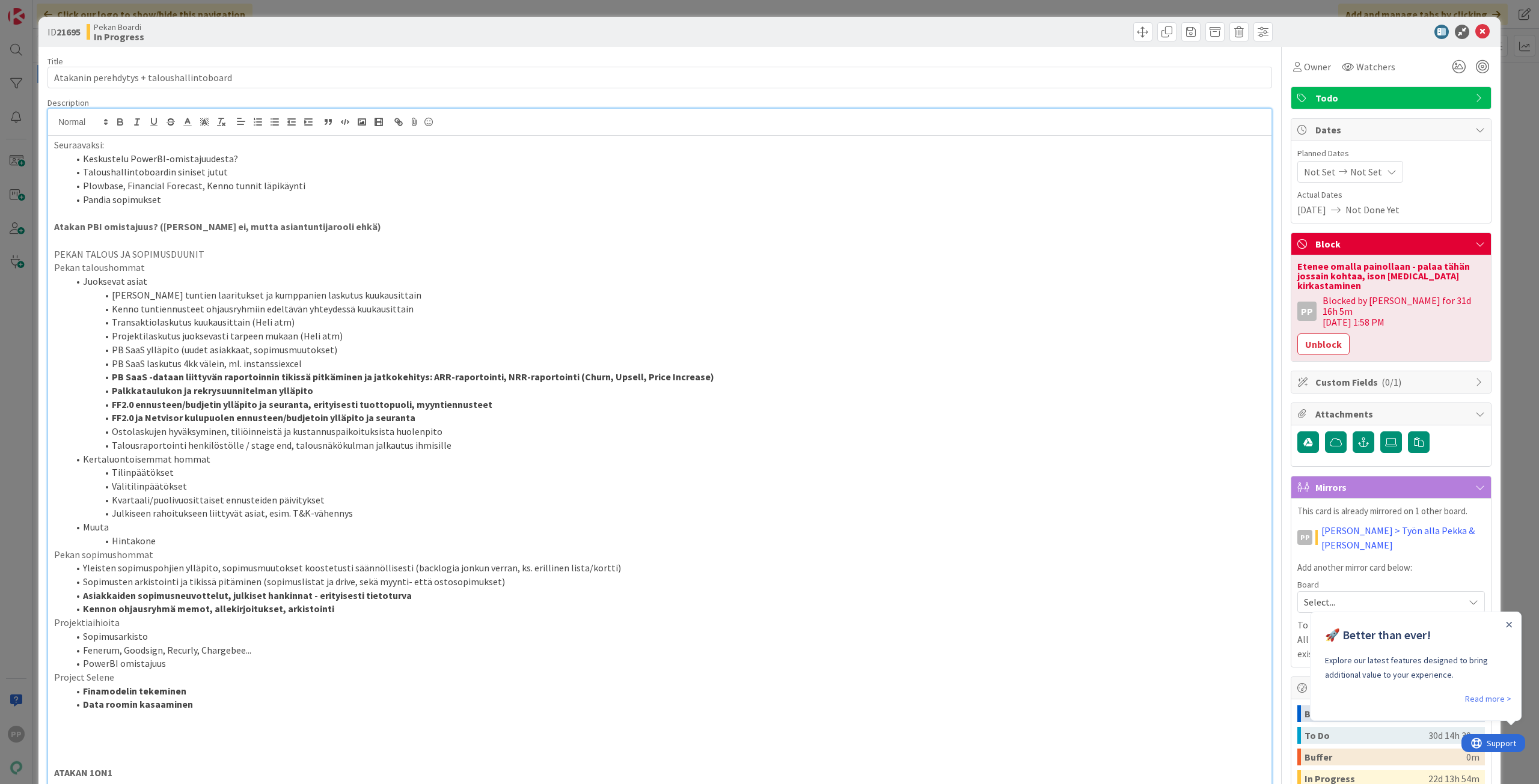
click at [1503, 282] on div "ID 21695 Pekan Boardi In Progress Title 42 / 128 Atakanin perehdytys + talousha…" at bounding box center [770, 392] width 1539 height 784
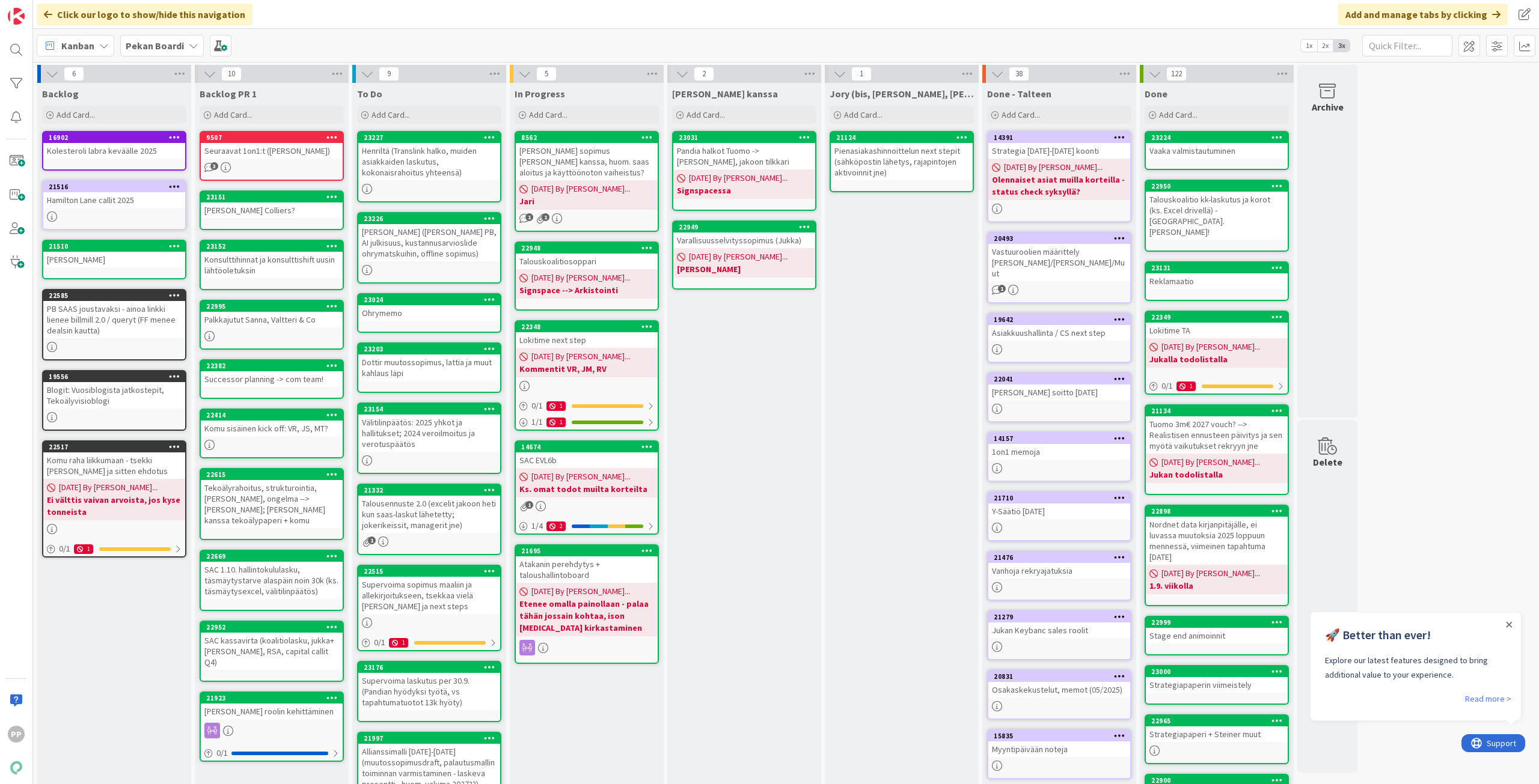
click at [739, 470] on div "[PERSON_NAME] kanssa Add Card... 23031 Pandia halkot Tuomo -> [PERSON_NAME], ja…" at bounding box center [744, 478] width 154 height 791
click at [710, 405] on div "[PERSON_NAME] kanssa Add Card... 23031 Pandia halkot Tuomo -> [PERSON_NAME], ja…" at bounding box center [744, 478] width 154 height 791
click at [711, 414] on div "[PERSON_NAME] kanssa Add Card... 23031 Pandia halkot Tuomo -> [PERSON_NAME], ja…" at bounding box center [744, 478] width 154 height 791
